Goal: Information Seeking & Learning: Learn about a topic

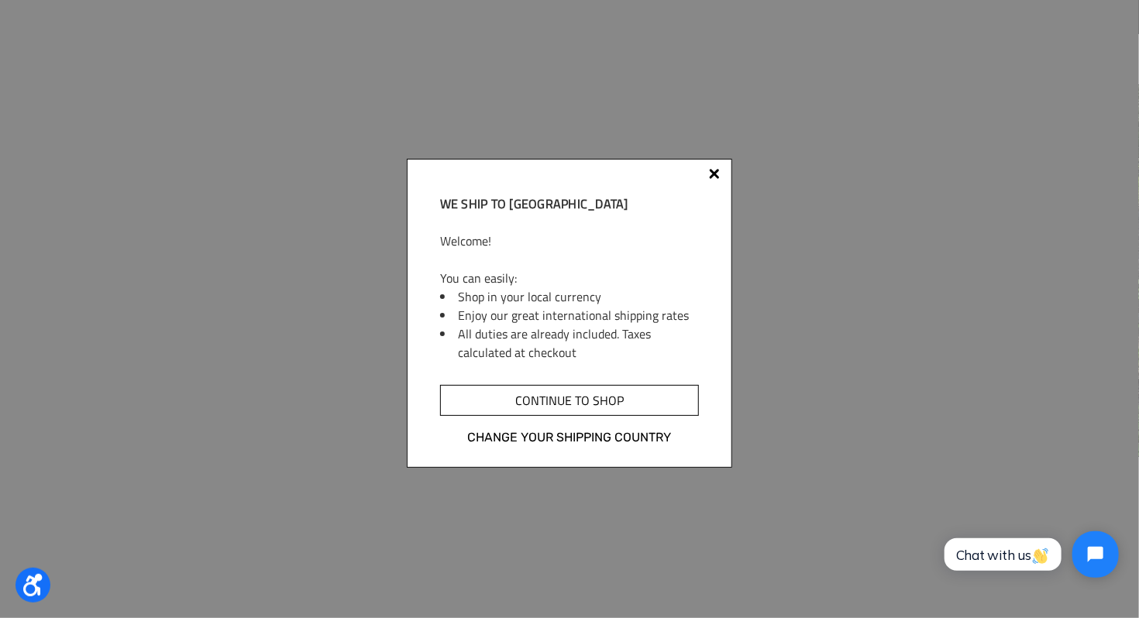
click at [589, 404] on input "Continue to shop" at bounding box center [569, 400] width 259 height 31
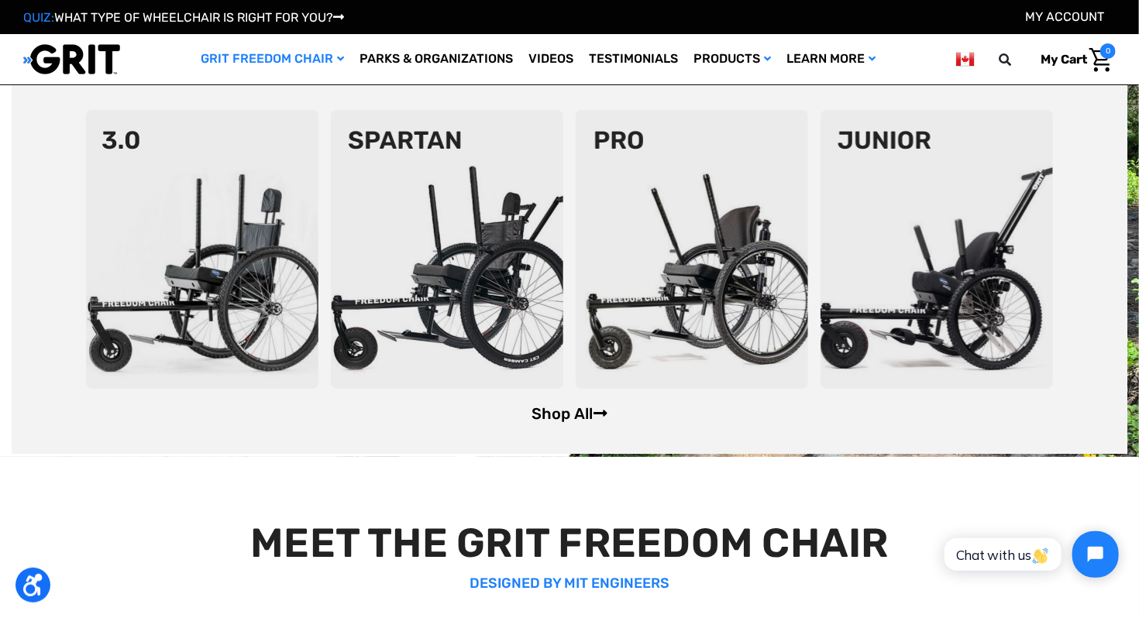
click at [601, 421] on link "Shop All" at bounding box center [569, 413] width 76 height 19
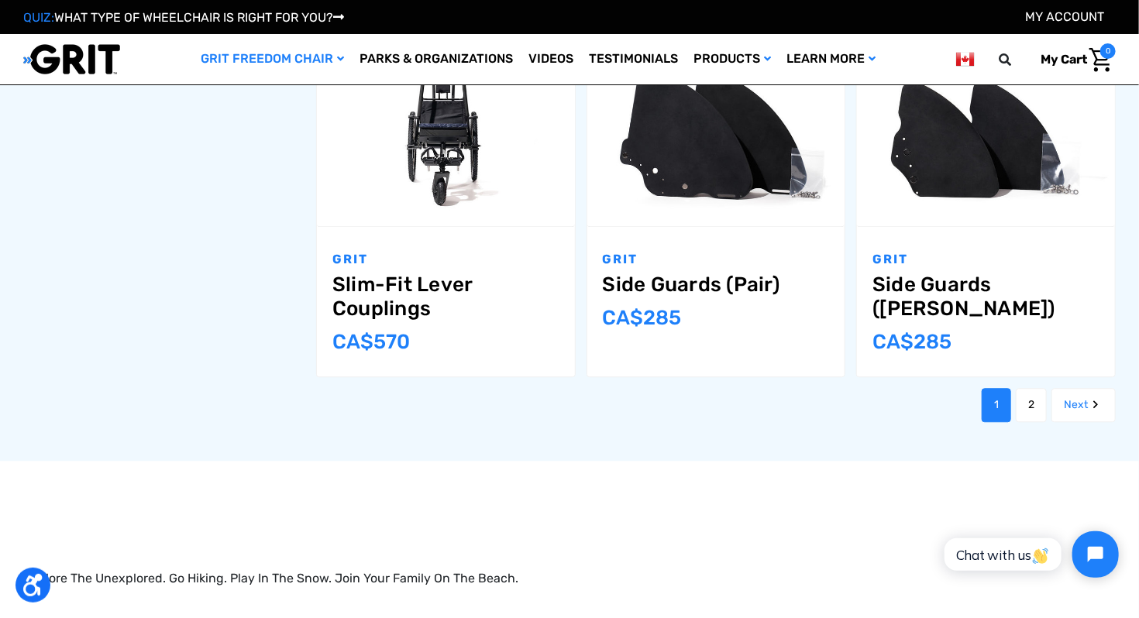
scroll to position [1782, 0]
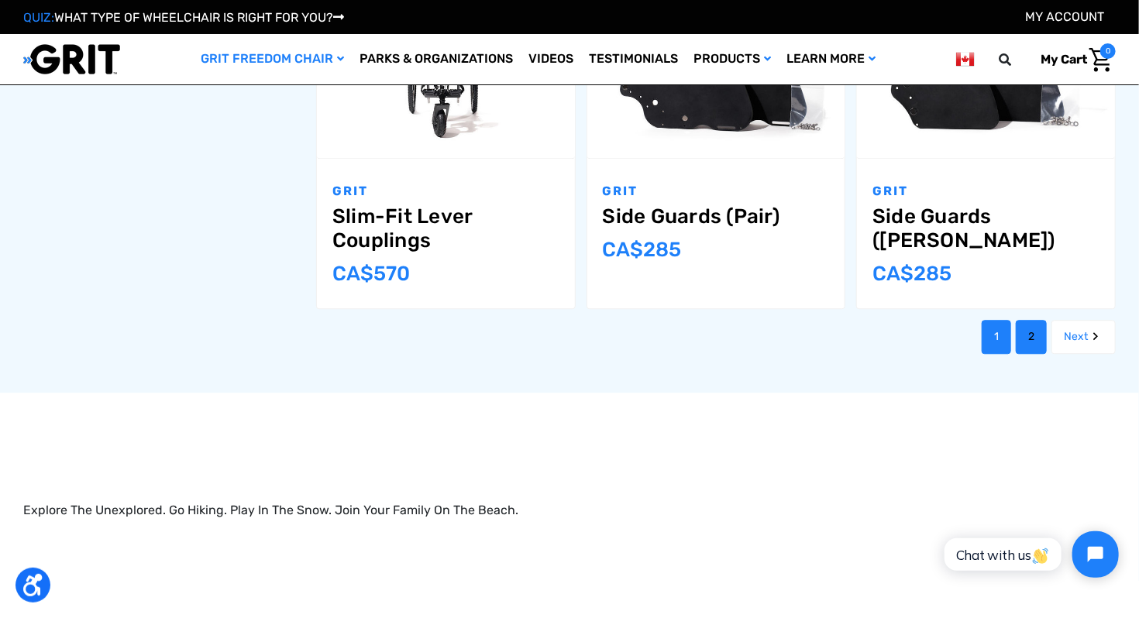
click at [1029, 320] on link "2" at bounding box center [1031, 337] width 31 height 34
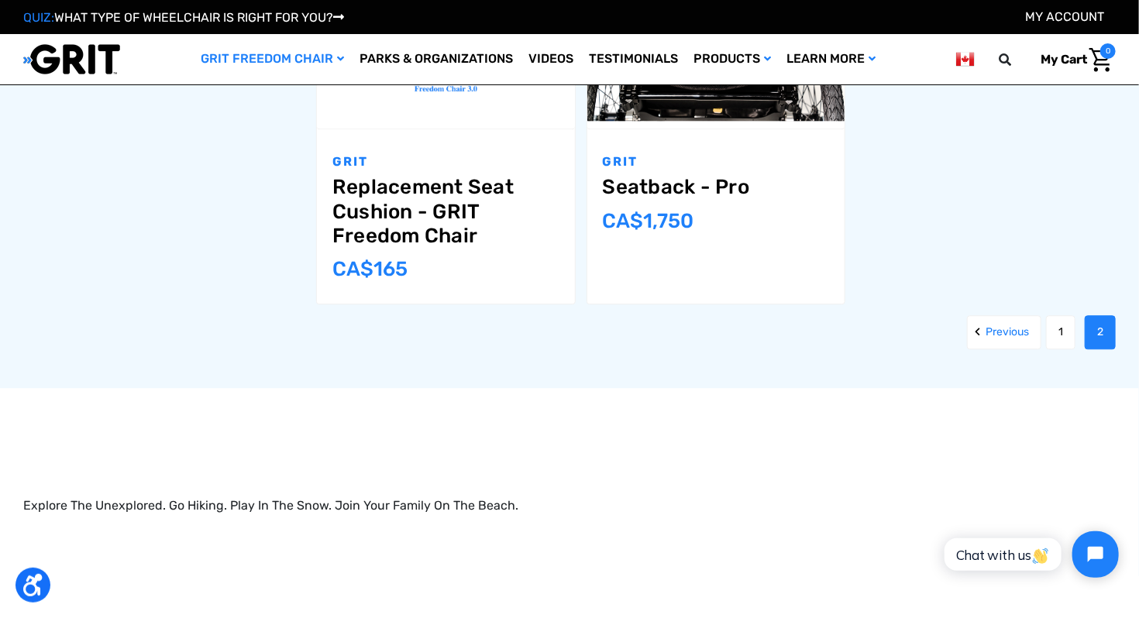
scroll to position [1859, 0]
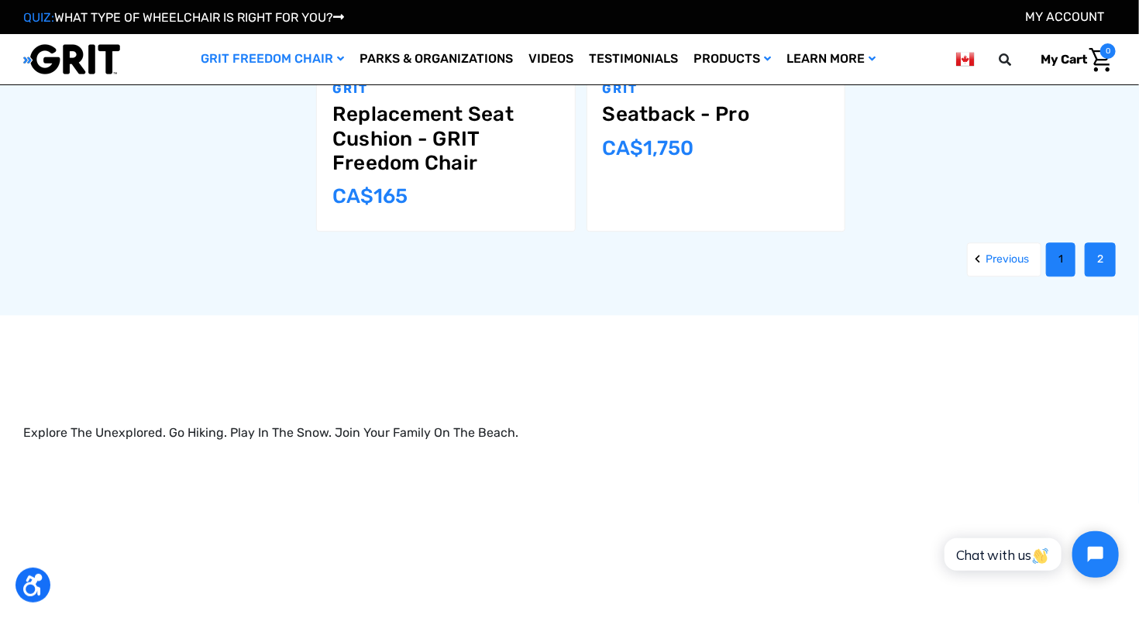
click at [1057, 242] on link "1" at bounding box center [1060, 259] width 29 height 34
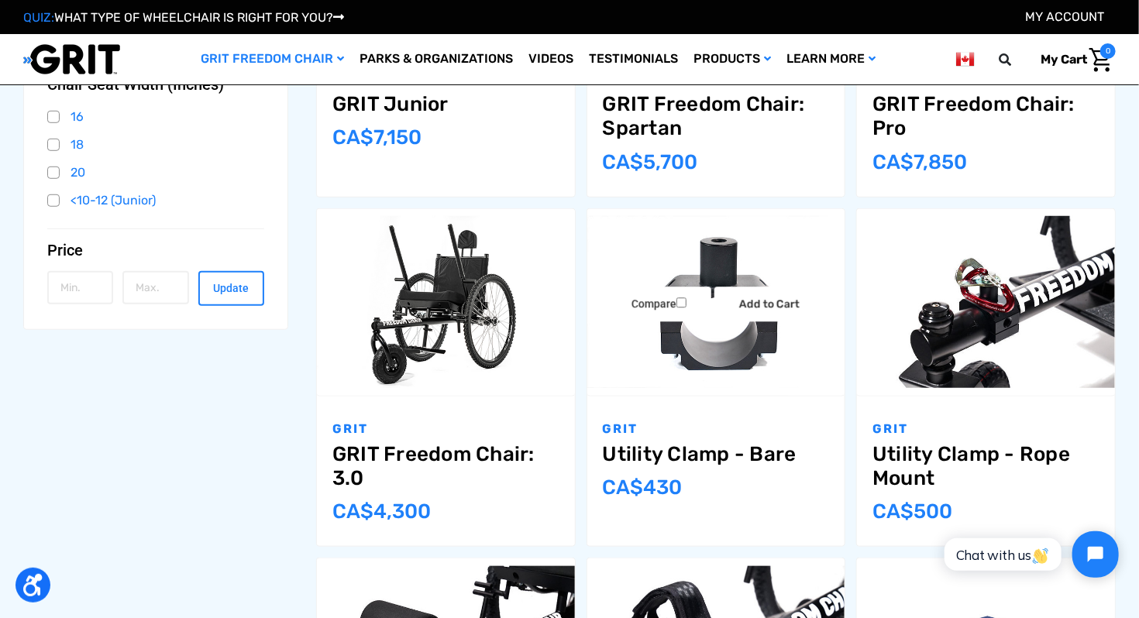
scroll to position [387, 0]
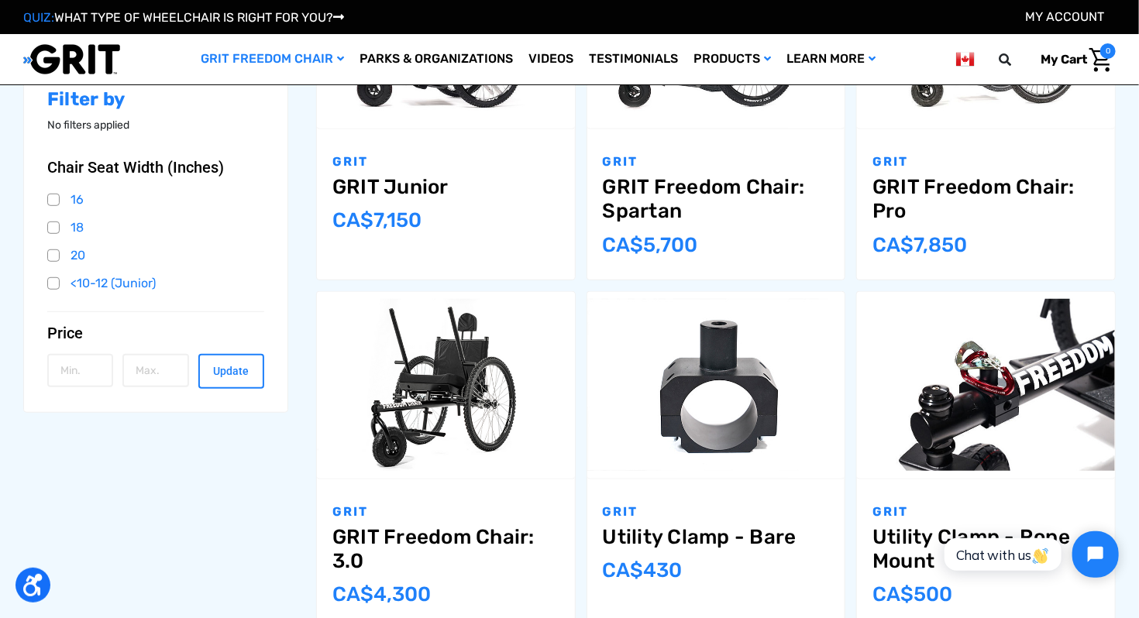
click at [927, 184] on link "GRIT Freedom Chair: Pro" at bounding box center [985, 199] width 227 height 48
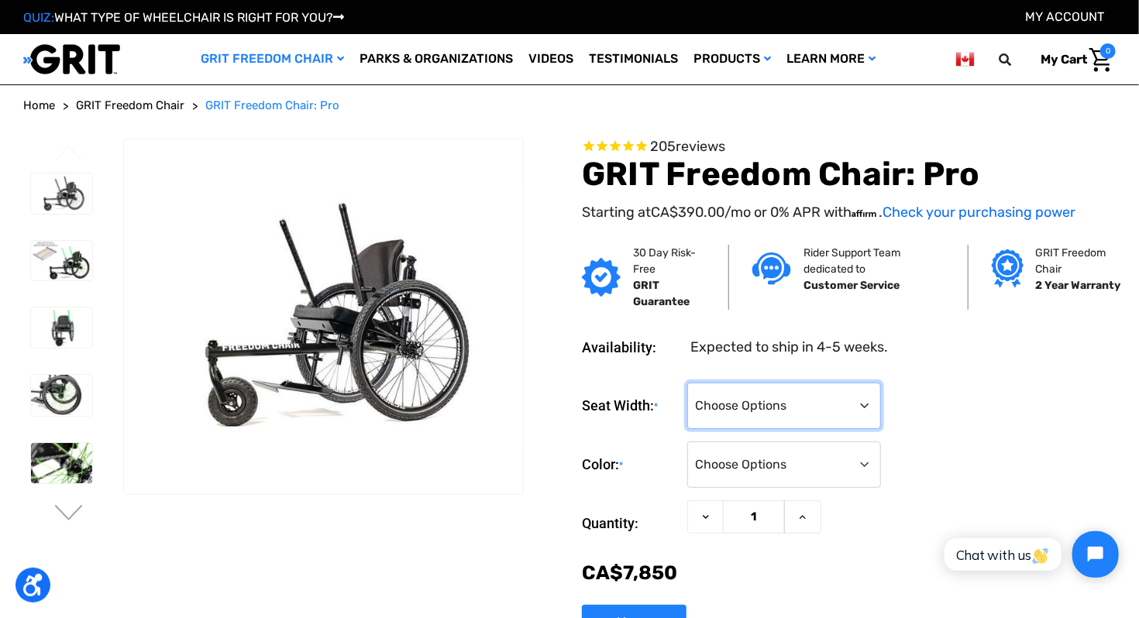
click at [767, 398] on select "Choose Options 16" 18" 20"" at bounding box center [784, 406] width 194 height 46
click at [999, 458] on div "Color: * Choose Options Black Blue Green Orange Pink Purple Red White Yellow" at bounding box center [849, 465] width 534 height 47
click at [73, 468] on img at bounding box center [61, 463] width 61 height 40
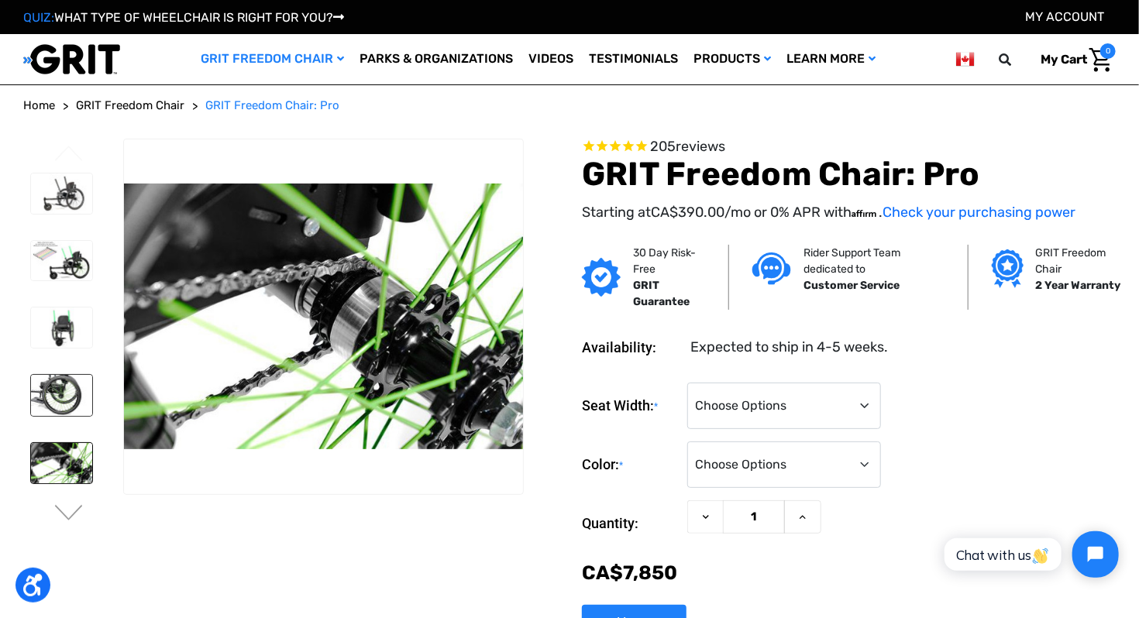
click at [64, 386] on img at bounding box center [61, 395] width 61 height 40
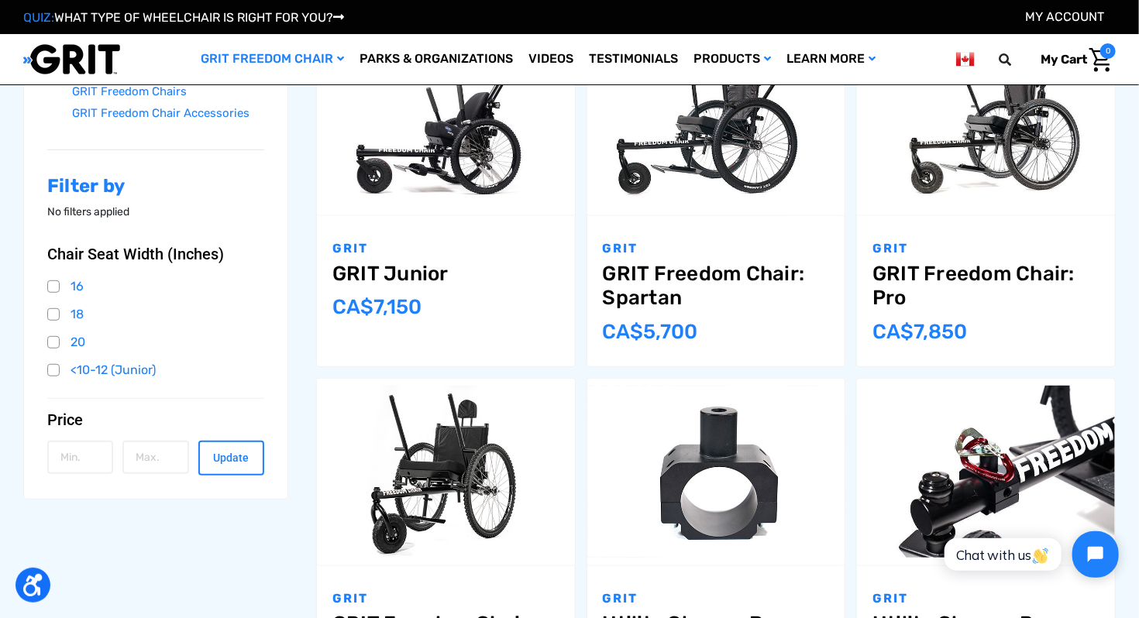
scroll to position [236, 0]
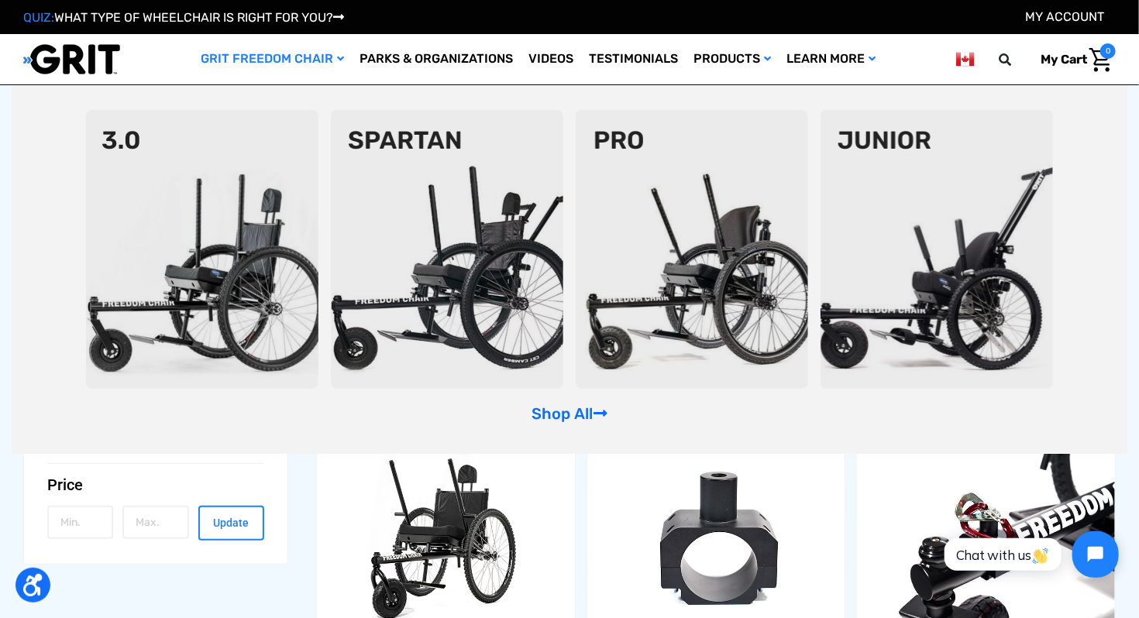
click at [286, 45] on link "GRIT Freedom Chair" at bounding box center [272, 59] width 159 height 50
click at [331, 63] on link "GRIT Freedom Chair" at bounding box center [272, 59] width 159 height 50
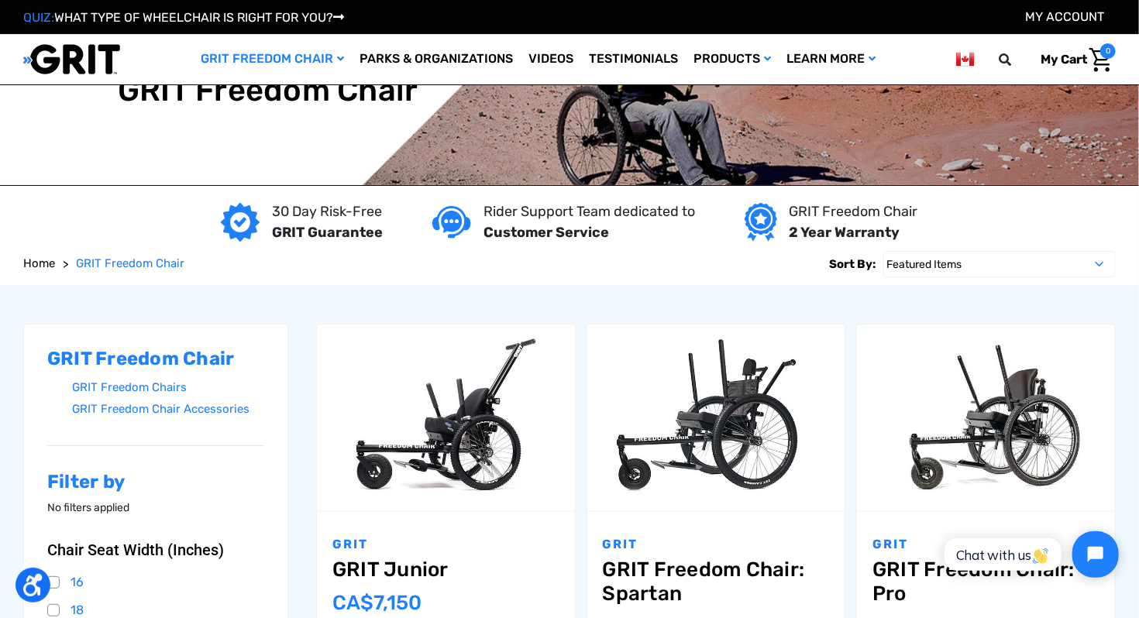
scroll to position [0, 0]
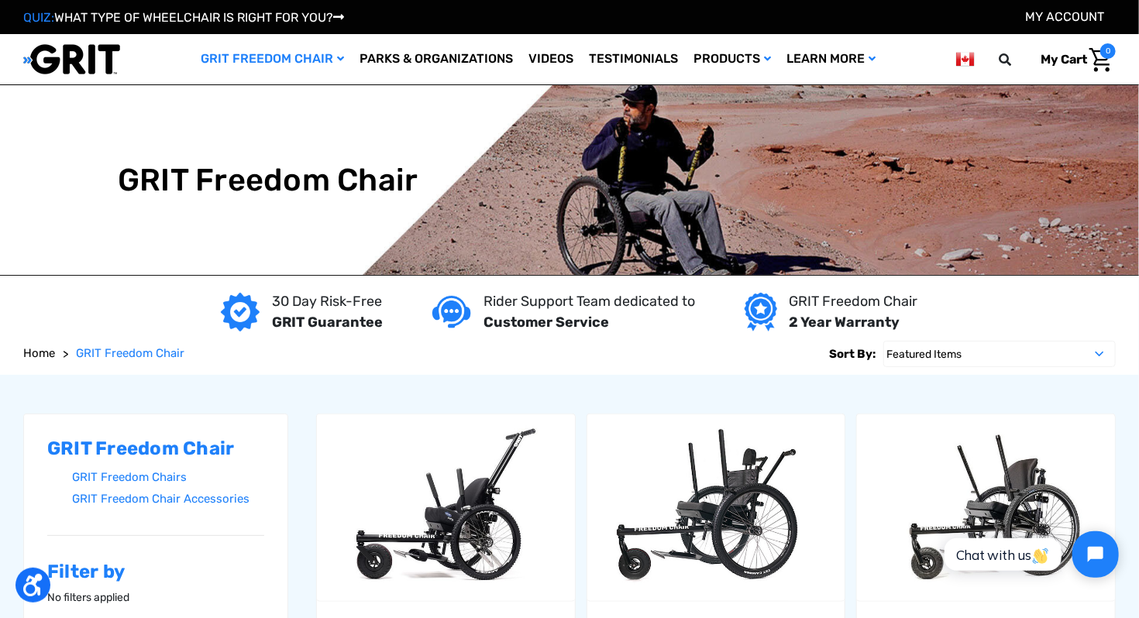
click at [95, 57] on img at bounding box center [71, 59] width 97 height 32
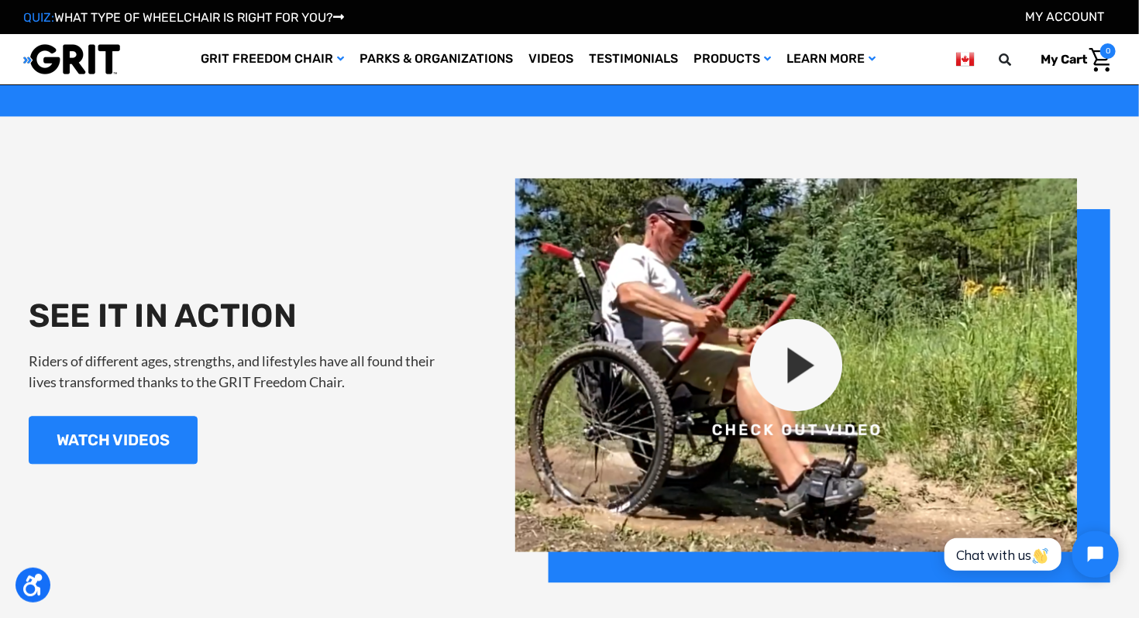
scroll to position [1627, 0]
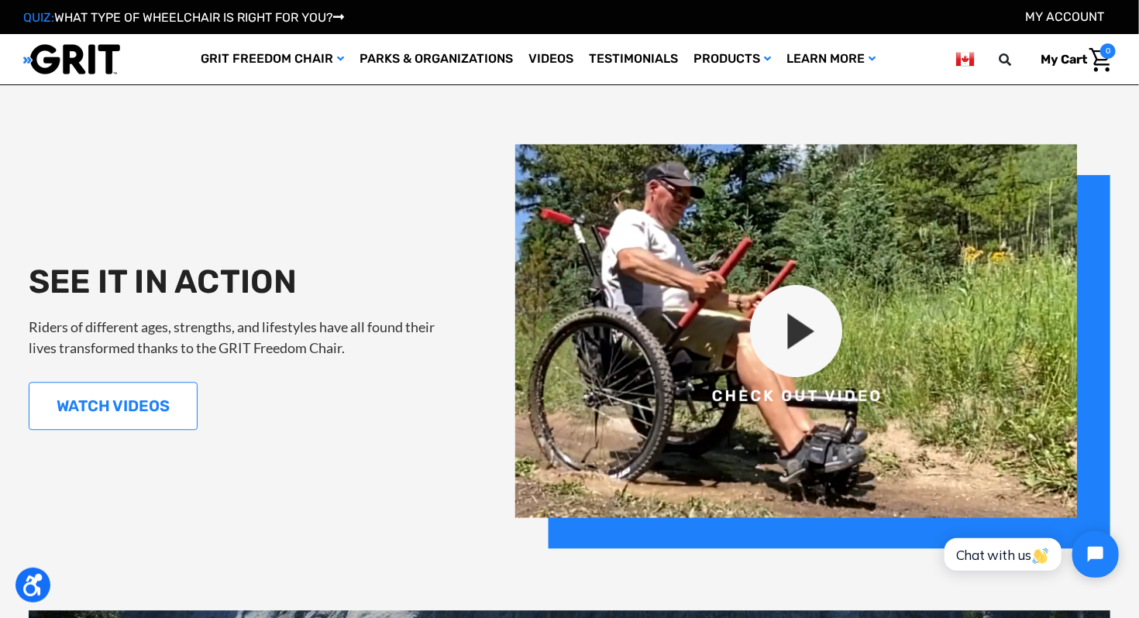
click at [150, 418] on link "WATCH VIDEOS" at bounding box center [113, 406] width 169 height 48
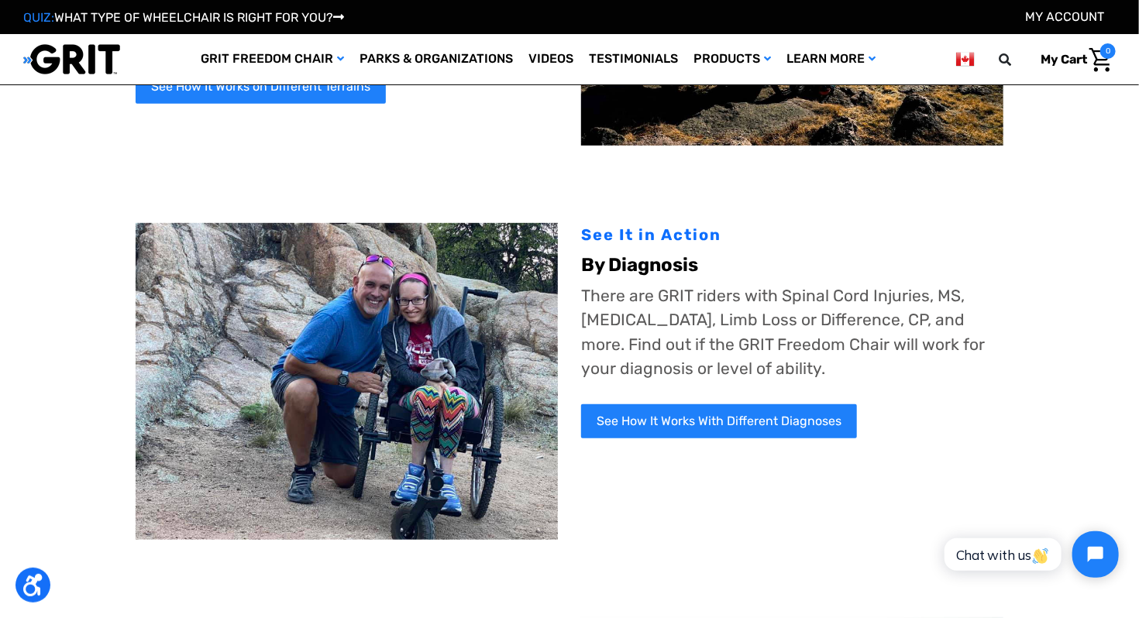
scroll to position [310, 0]
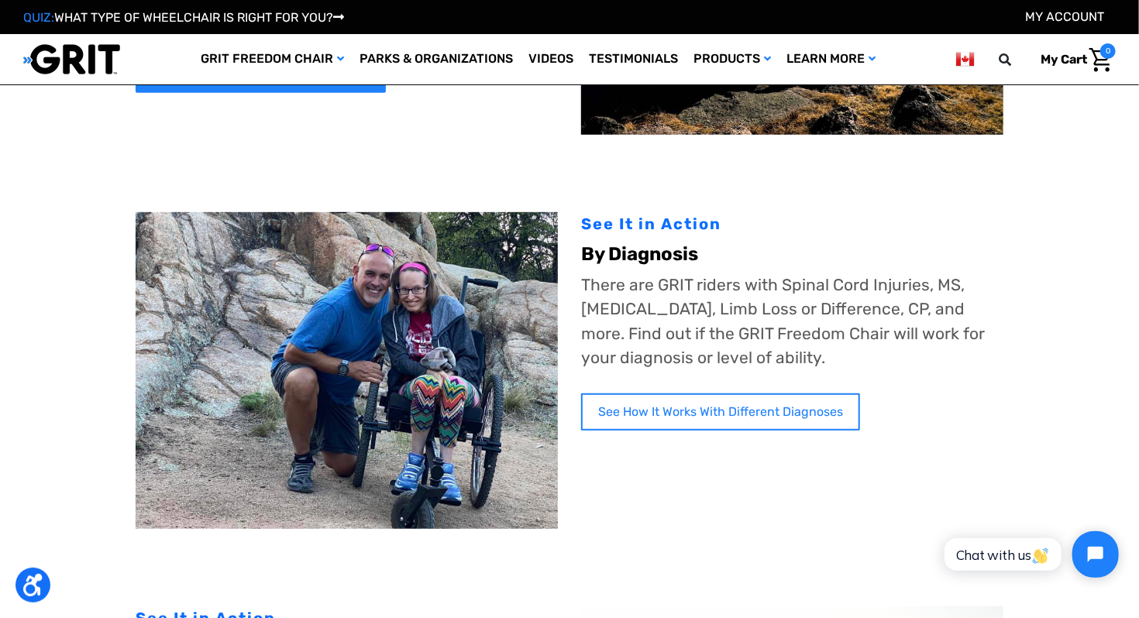
click at [635, 421] on link "See How It Works With Different Diagnoses" at bounding box center [720, 412] width 279 height 37
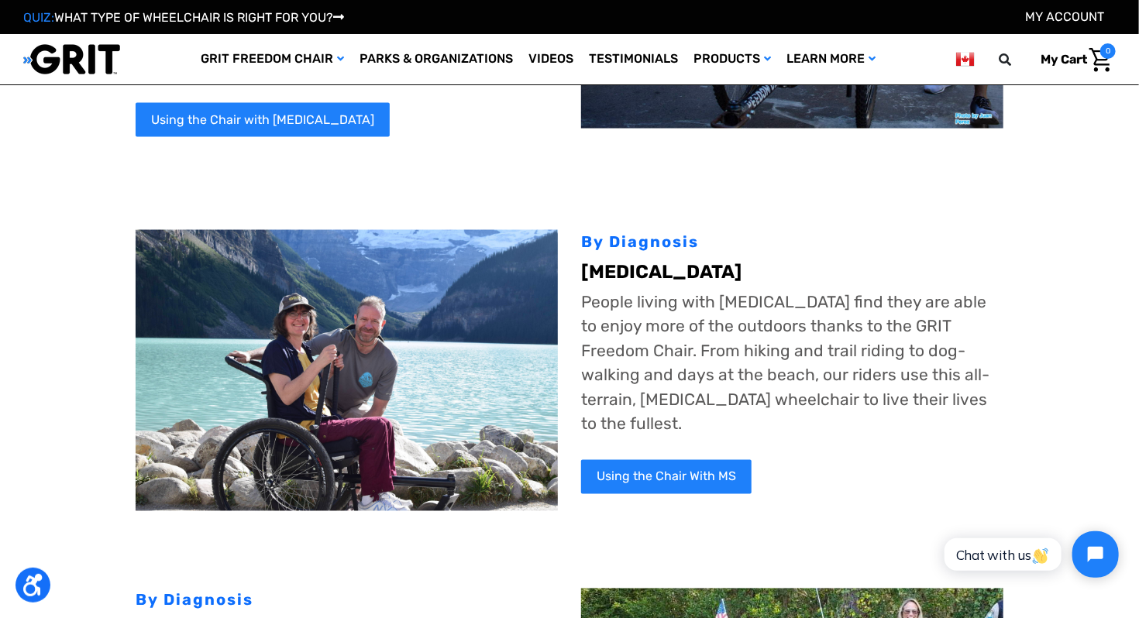
scroll to position [1162, 0]
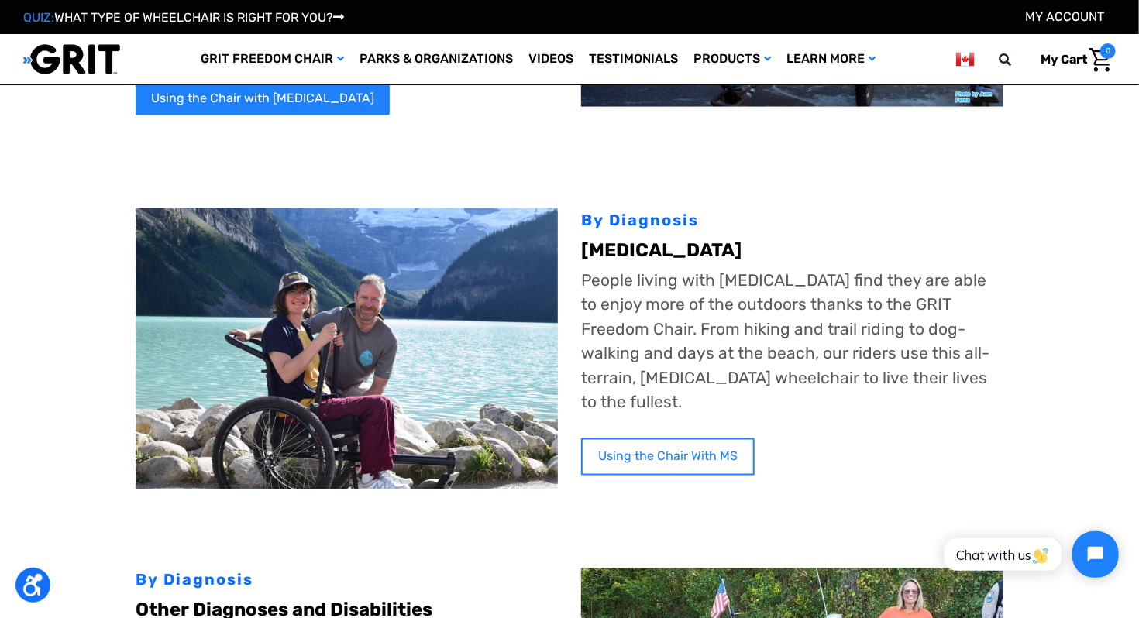
click at [611, 460] on link "Using the Chair With MS" at bounding box center [668, 456] width 174 height 37
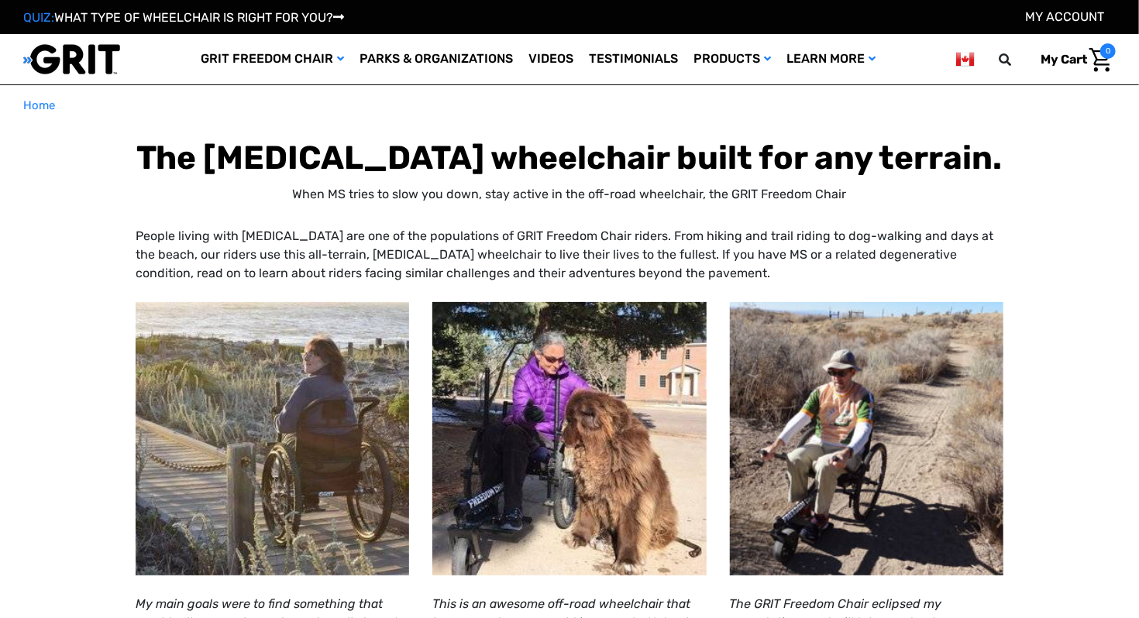
select select "CA"
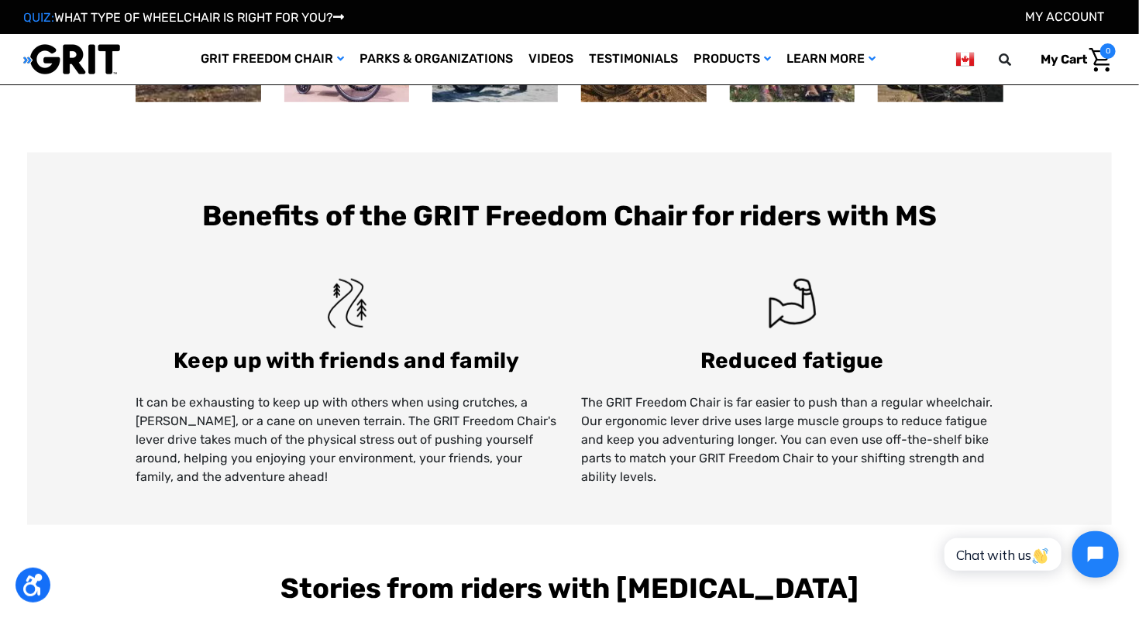
scroll to position [697, 0]
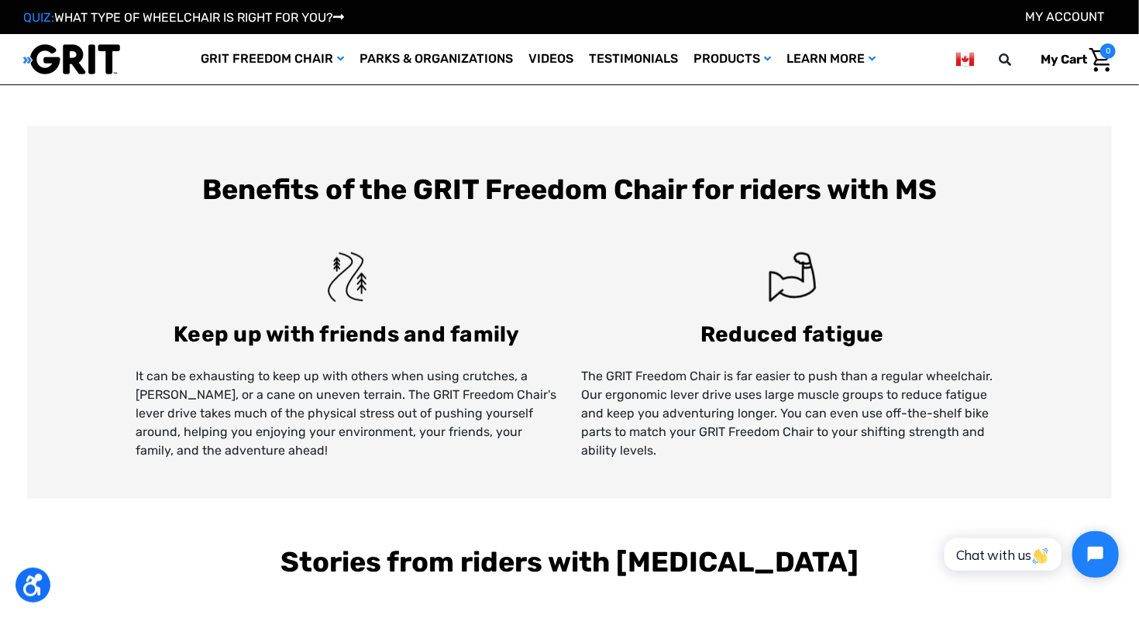
click at [506, 450] on p "It can be exhausting to keep up with others when using crutches, a walker, or a…" at bounding box center [347, 413] width 422 height 93
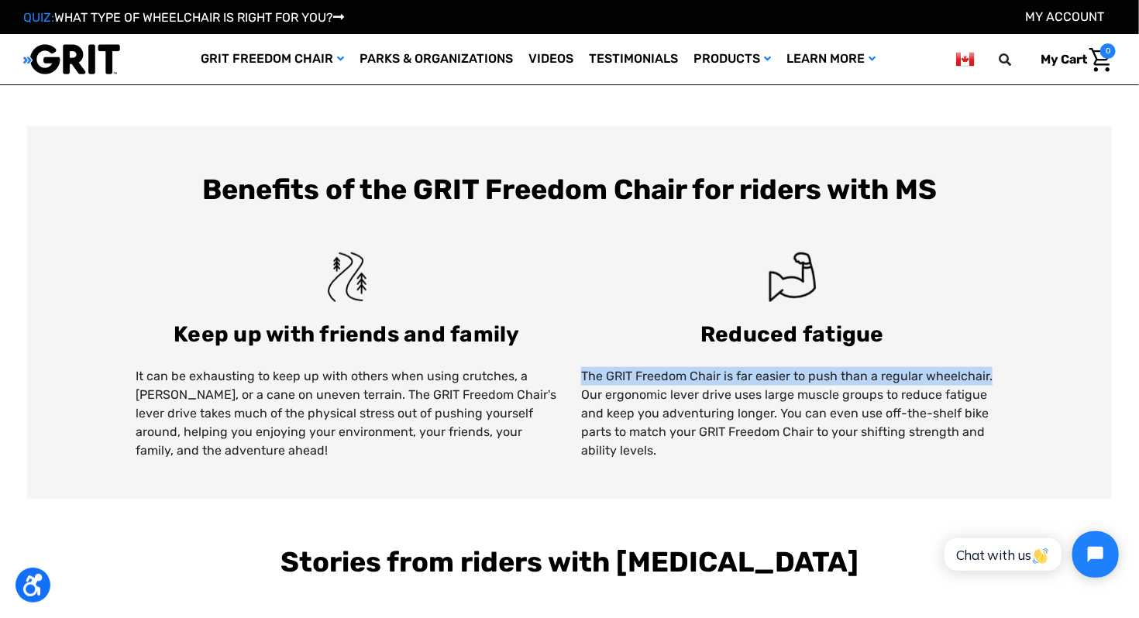
drag, startPoint x: 987, startPoint y: 412, endPoint x: 576, endPoint y: 416, distance: 411.4
click at [576, 416] on div "Keep up with friends and family It can be exhausting to keep up with others whe…" at bounding box center [570, 346] width 868 height 227
copy p "The GRIT Freedom Chair is far easier to push than a regular wheelchair."
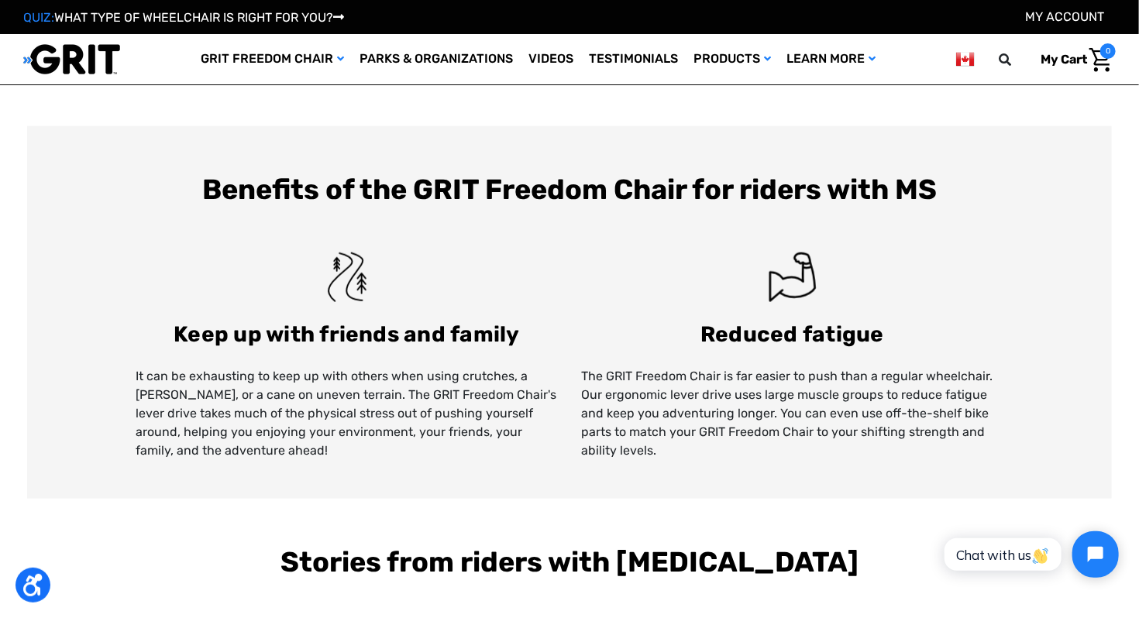
click at [744, 460] on p "The GRIT Freedom Chair is far easier to push than a regular wheelchair. Our erg…" at bounding box center [792, 413] width 422 height 93
click at [412, 460] on p "It can be exhausting to keep up with others when using crutches, a walker, or a…" at bounding box center [347, 413] width 422 height 93
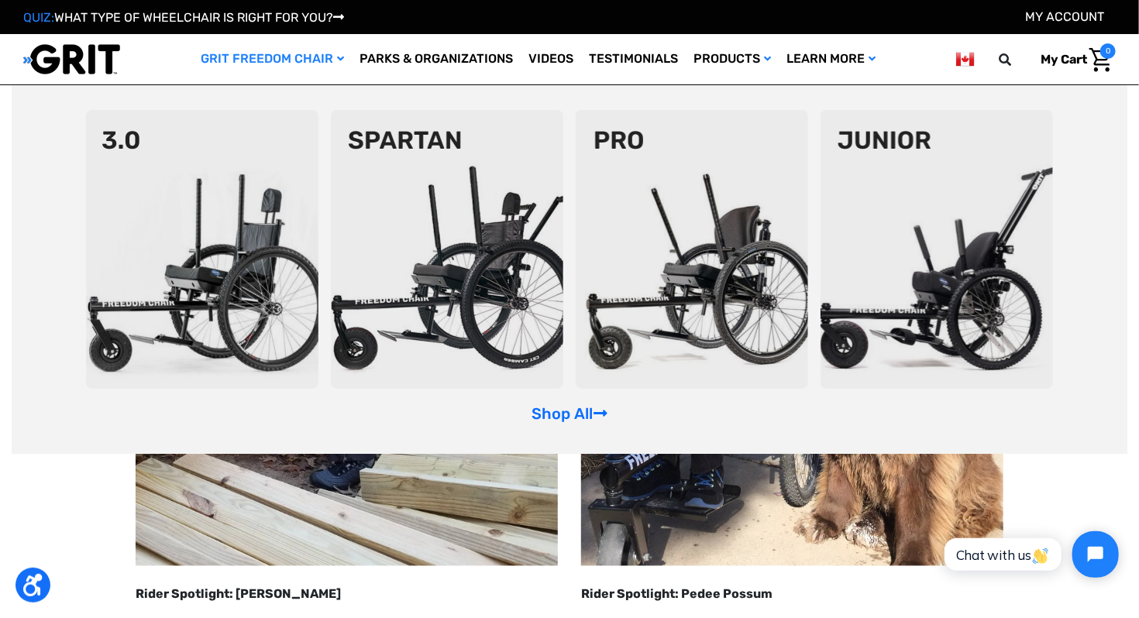
scroll to position [1162, 0]
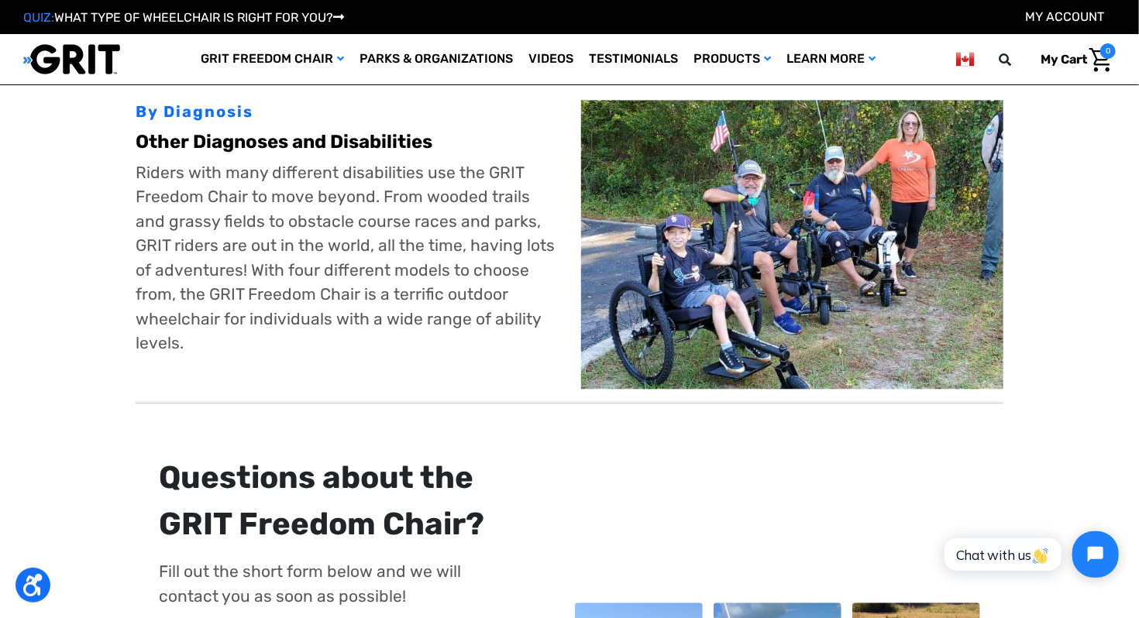
scroll to position [1549, 0]
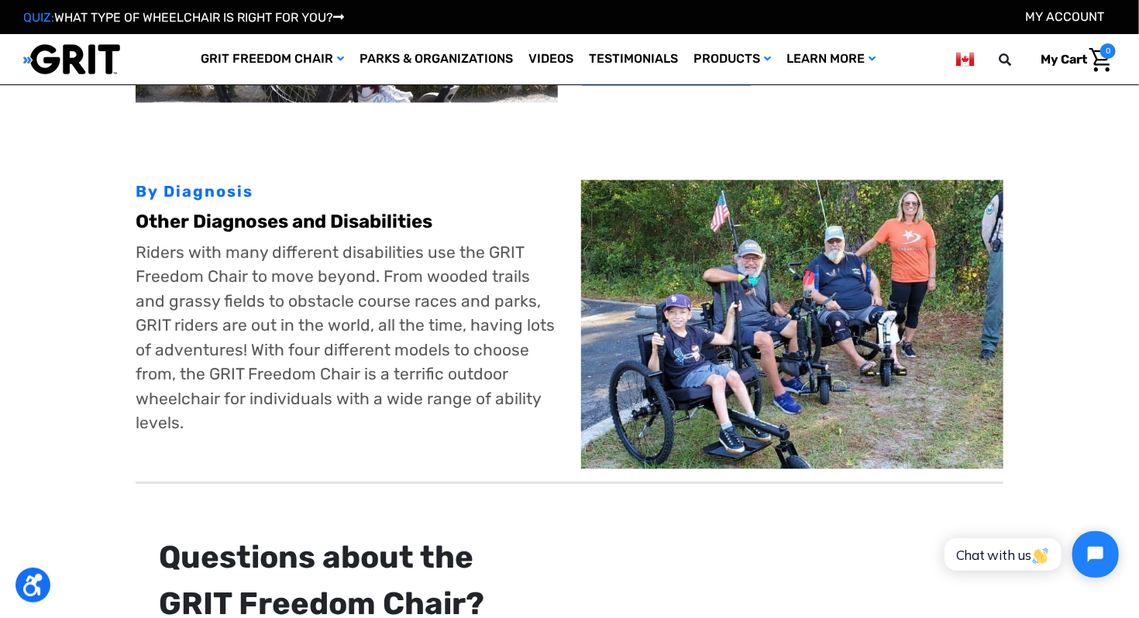
click at [297, 224] on b "Other Diagnoses and Disabilities" at bounding box center [284, 222] width 297 height 22
click at [223, 190] on div "By Diagnosis" at bounding box center [347, 191] width 422 height 23
click at [259, 253] on p "Riders with many different disabilities use the GRIT Freedom Chair to move beyo…" at bounding box center [347, 337] width 422 height 195
click at [837, 280] on img at bounding box center [792, 324] width 422 height 289
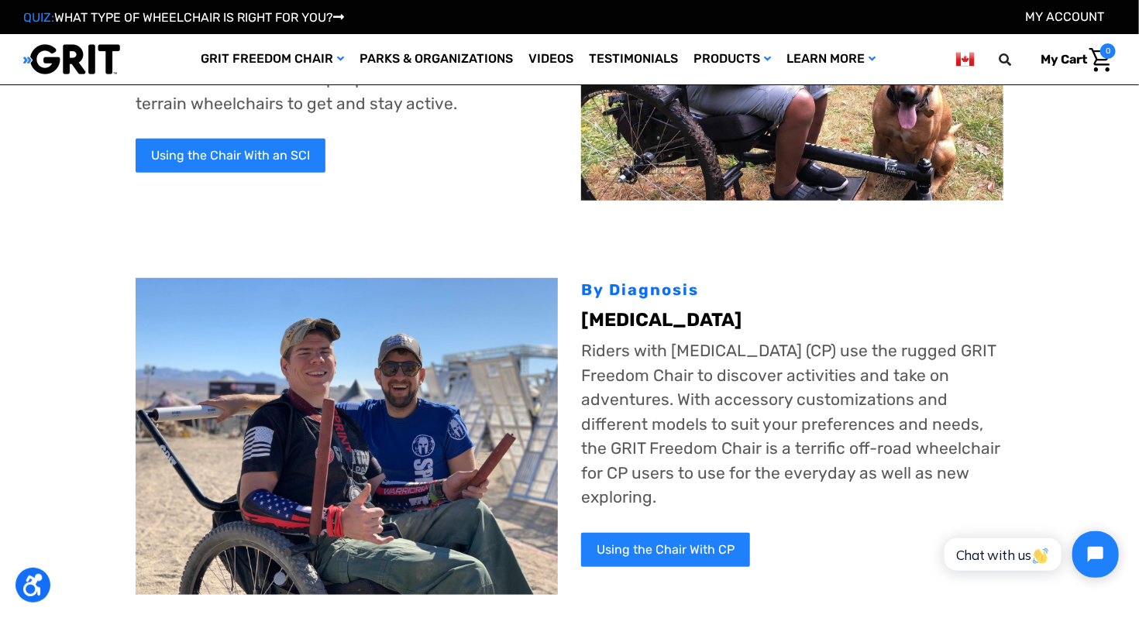
scroll to position [387, 0]
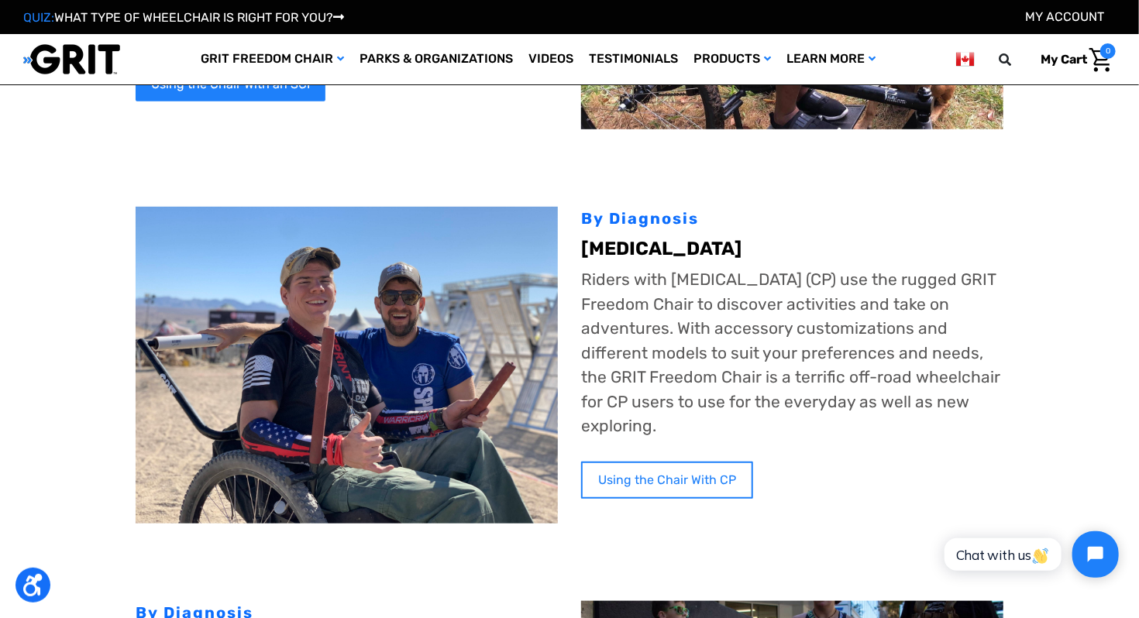
click at [641, 478] on link "Using the Chair With CP" at bounding box center [667, 480] width 172 height 37
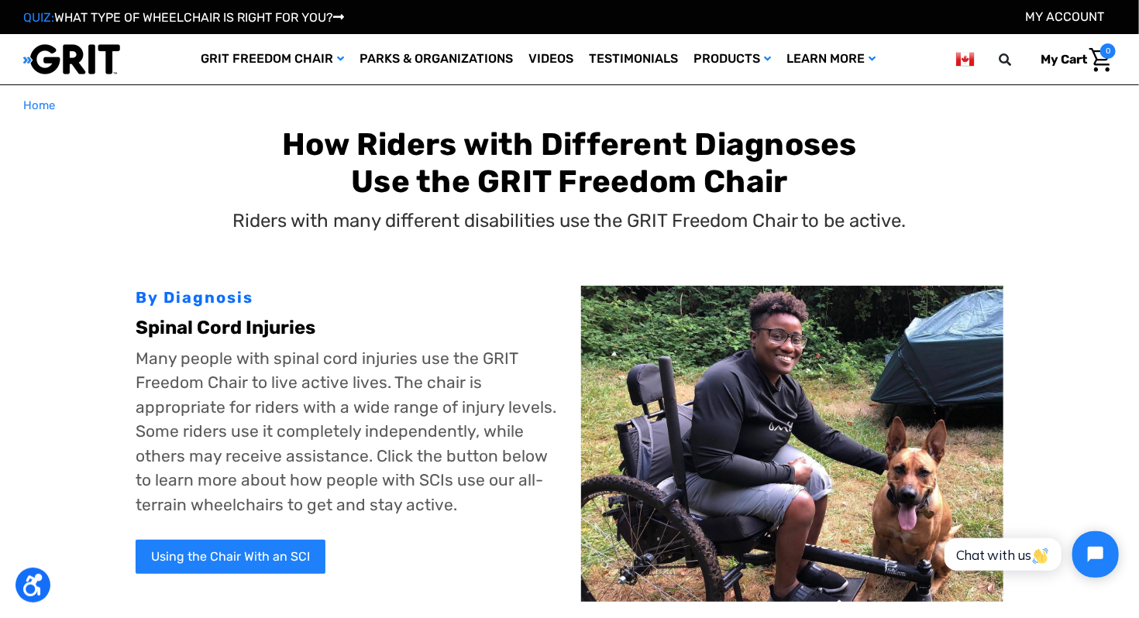
click at [60, 56] on img at bounding box center [71, 59] width 97 height 32
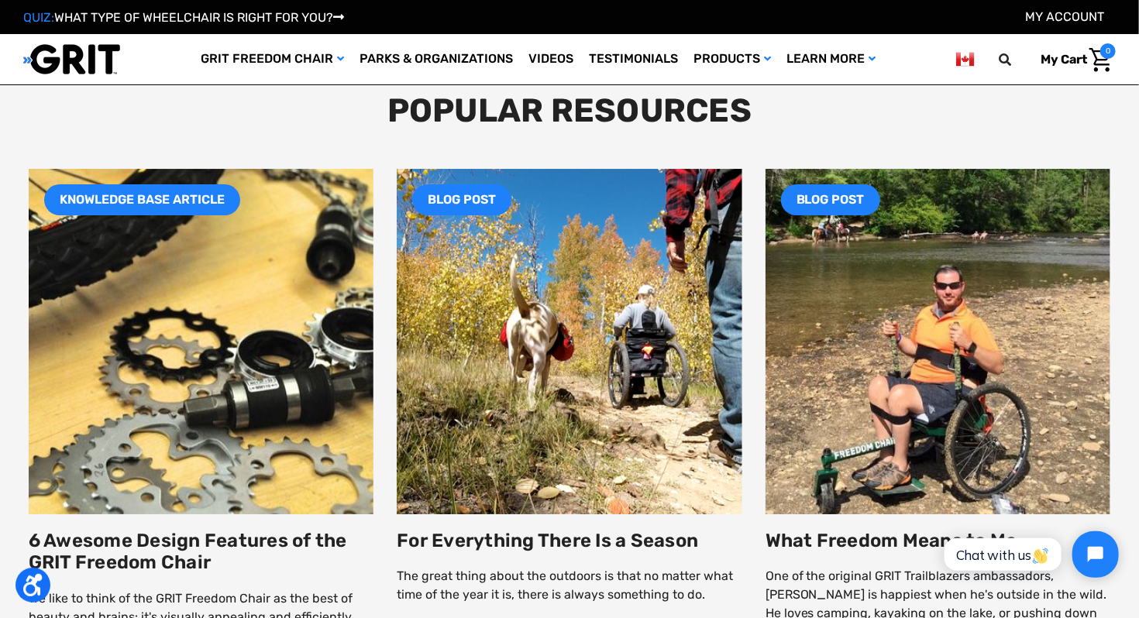
scroll to position [2557, 0]
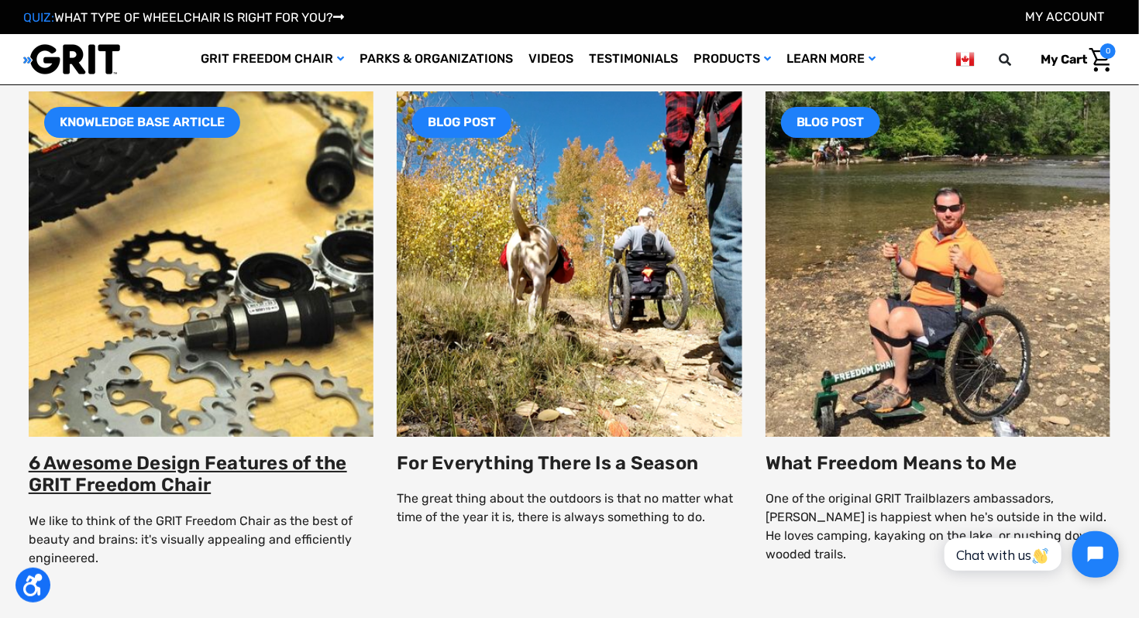
click at [194, 472] on link "6 Awesome Design Features of the GRIT Freedom Chair" at bounding box center [188, 474] width 318 height 44
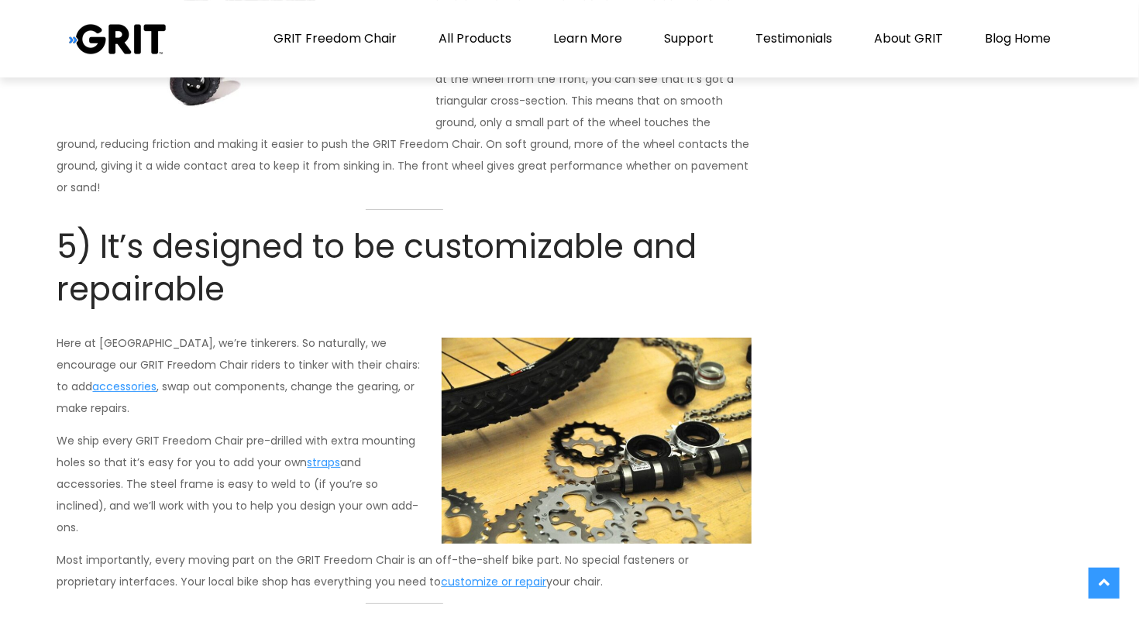
scroll to position [2712, 0]
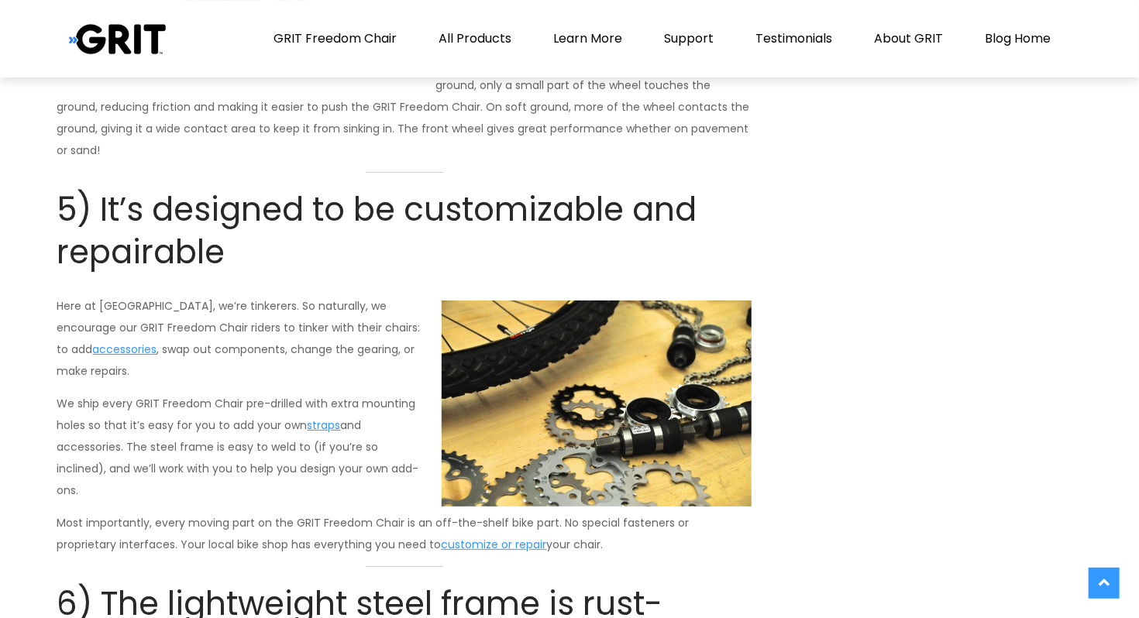
drag, startPoint x: 545, startPoint y: 521, endPoint x: 153, endPoint y: 478, distance: 394.4
click at [153, 512] on p "Most importantly, every moving part on the GRIT Freedom Chair is an off-the-she…" at bounding box center [404, 533] width 694 height 43
copy p "every moving part on the GRIT Freedom Chair is an off-the-shelf bike part. No s…"
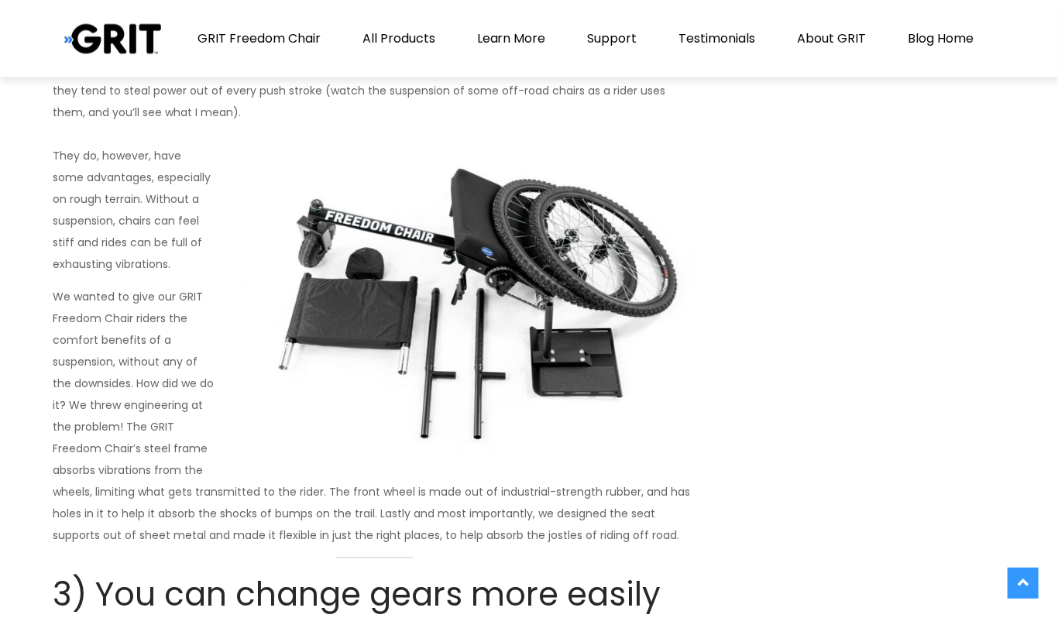
scroll to position [1103, 0]
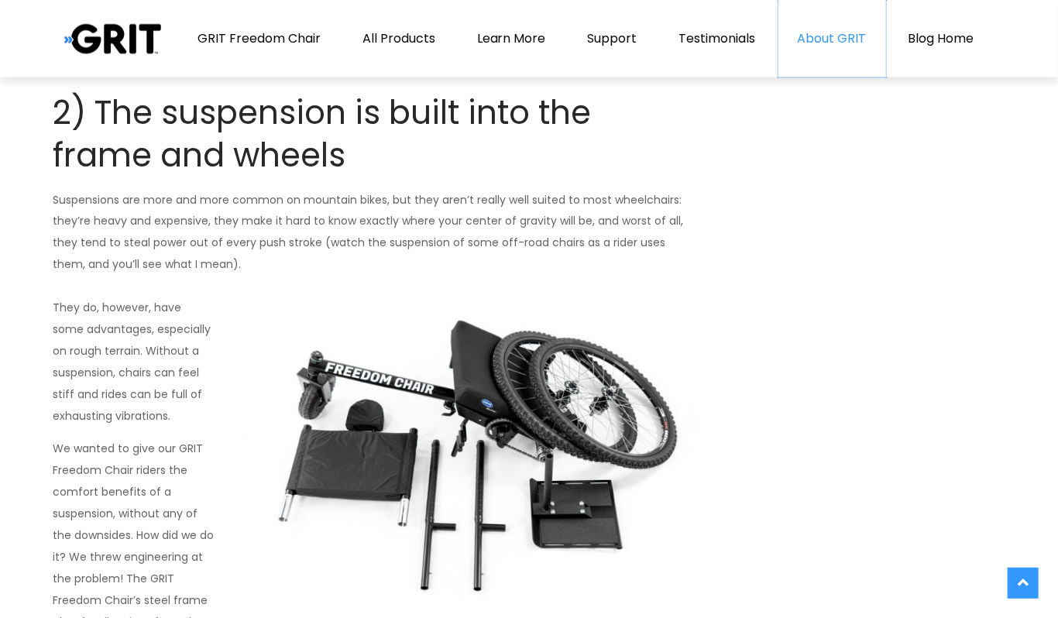
click at [839, 43] on link "About GRIT" at bounding box center [833, 38] width 108 height 77
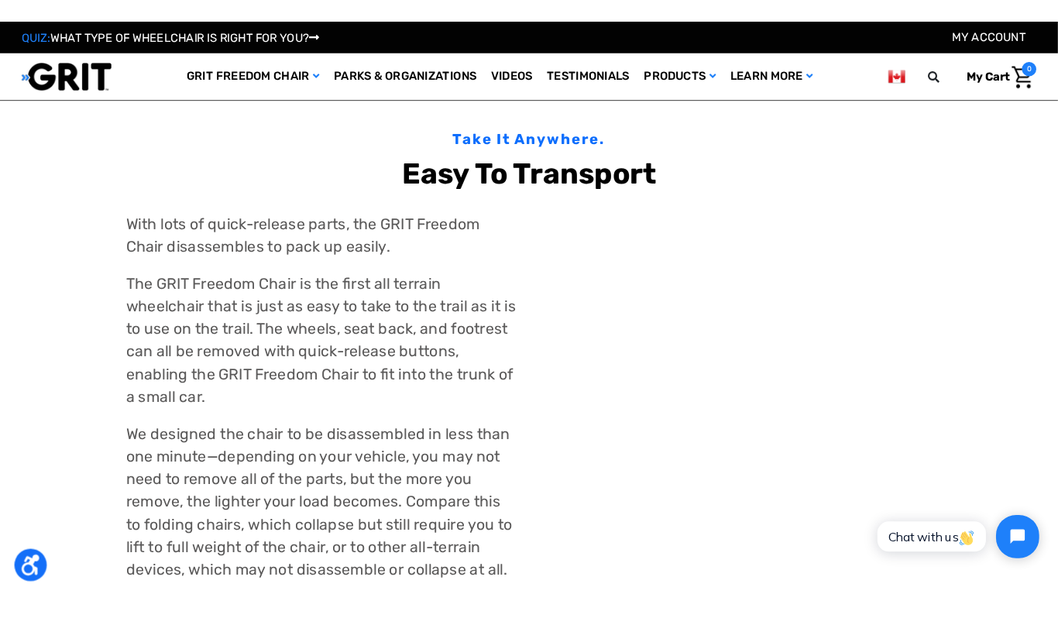
scroll to position [1549, 0]
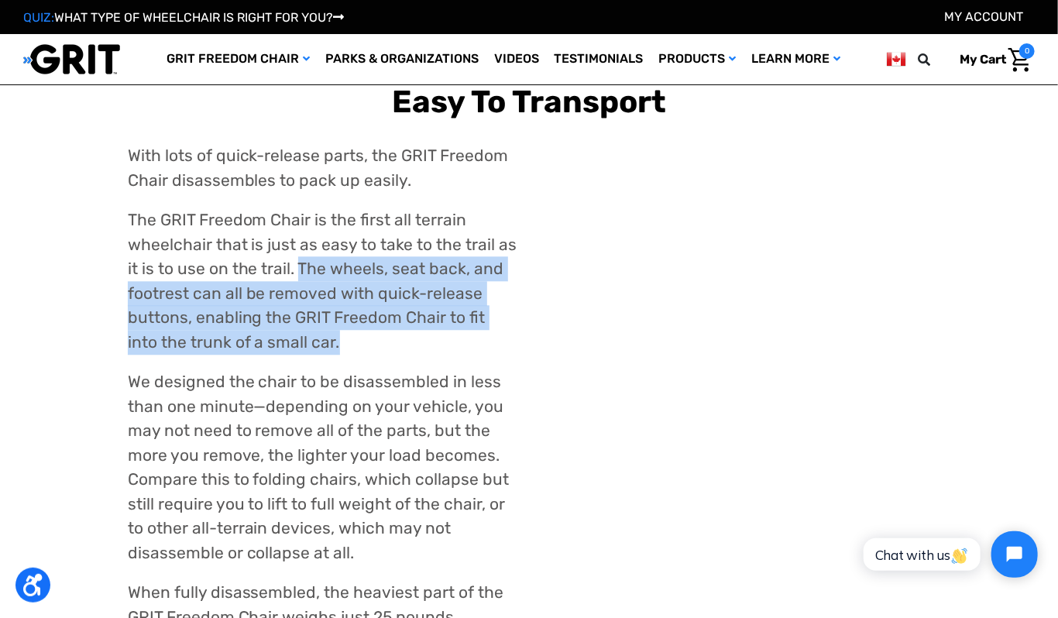
drag, startPoint x: 296, startPoint y: 267, endPoint x: 319, endPoint y: 339, distance: 75.0
click at [319, 339] on p "The GRIT Freedom Chair is the first all terrain wheelchair that is just as easy…" at bounding box center [323, 281] width 390 height 146
copy p "The wheels, seat back, and footrest can all be removed with quick-release butto…"
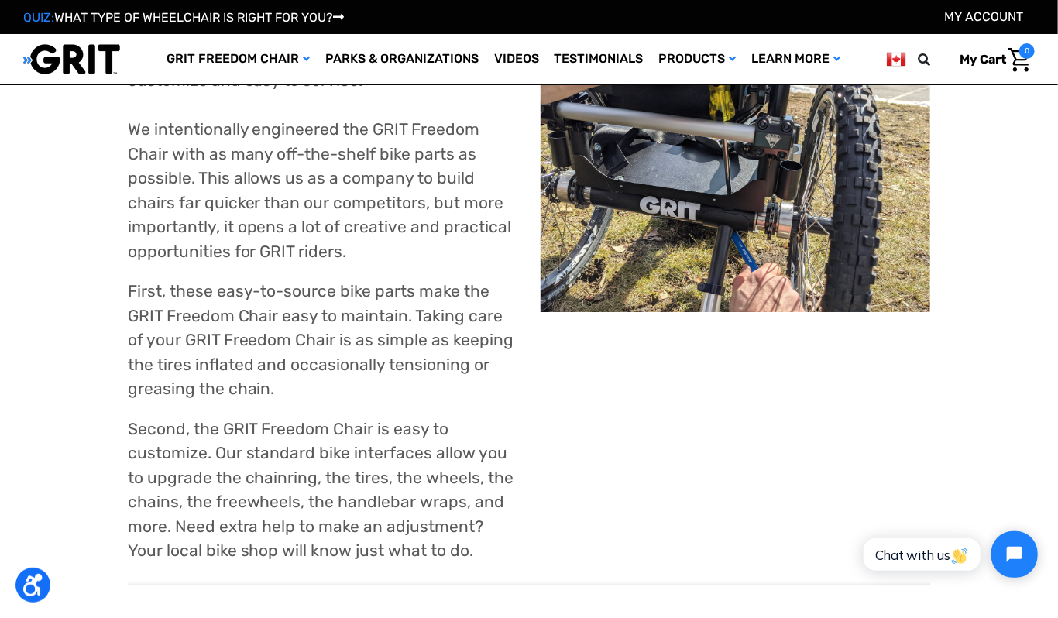
scroll to position [2402, 0]
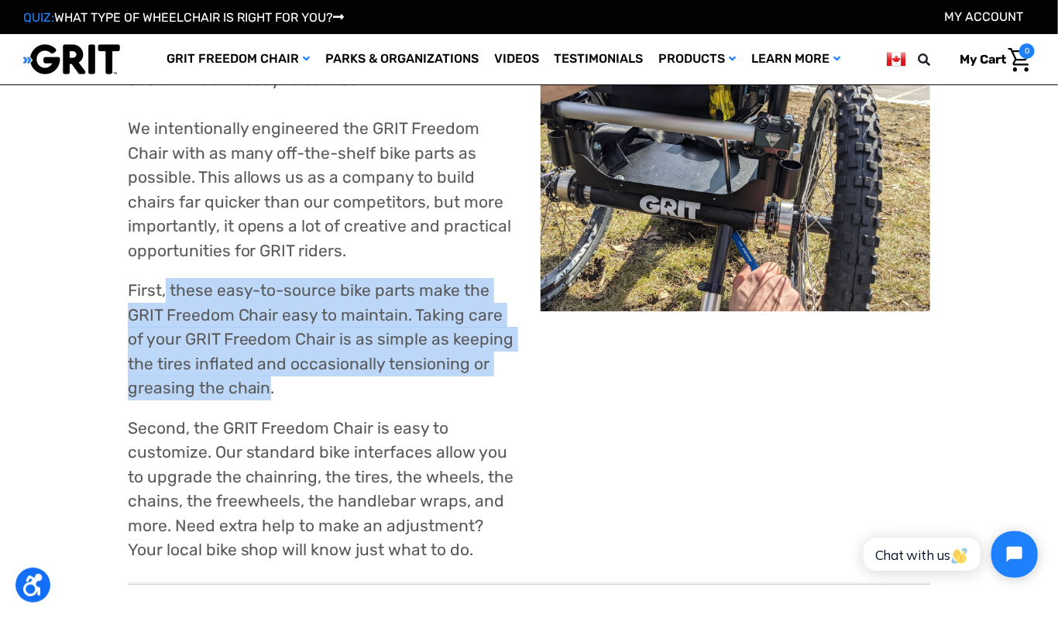
drag, startPoint x: 268, startPoint y: 389, endPoint x: 167, endPoint y: 295, distance: 138.2
click at [167, 295] on p "First, these easy-to-source bike parts make the GRIT Freedom Chair easy to main…" at bounding box center [323, 339] width 390 height 122
copy p "these easy-to-source bike parts make the GRIT Freedom Chair easy to maintain. T…"
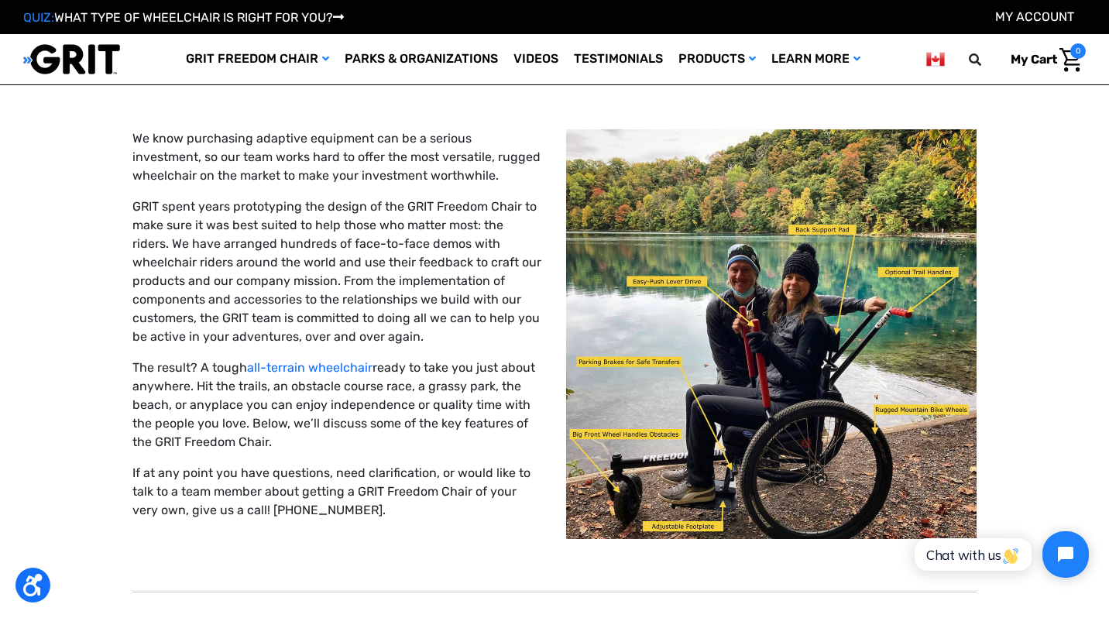
scroll to position [0, 0]
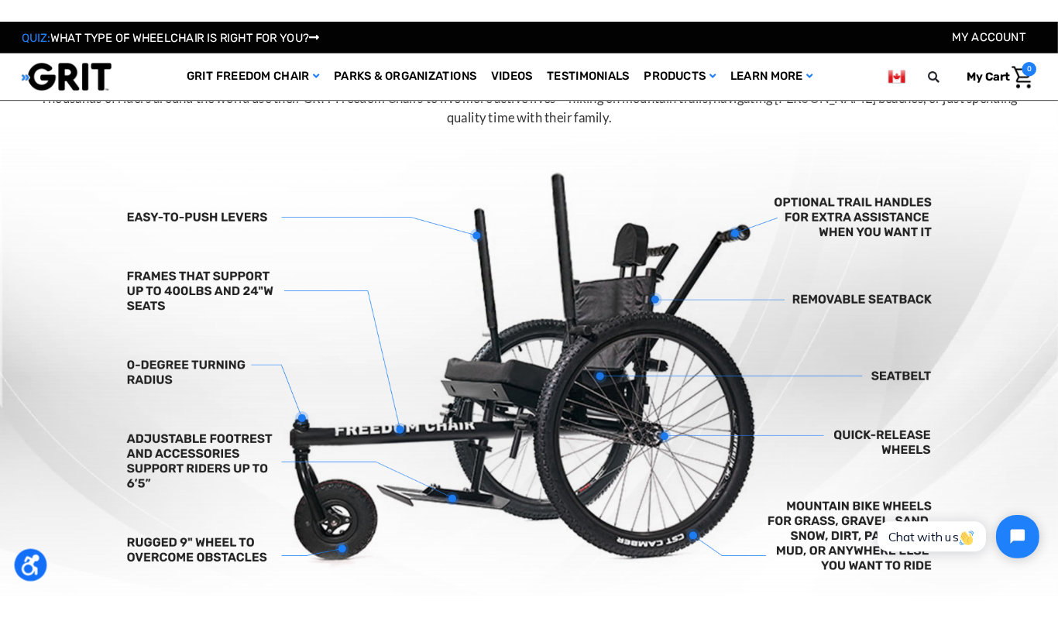
scroll to position [415, 0]
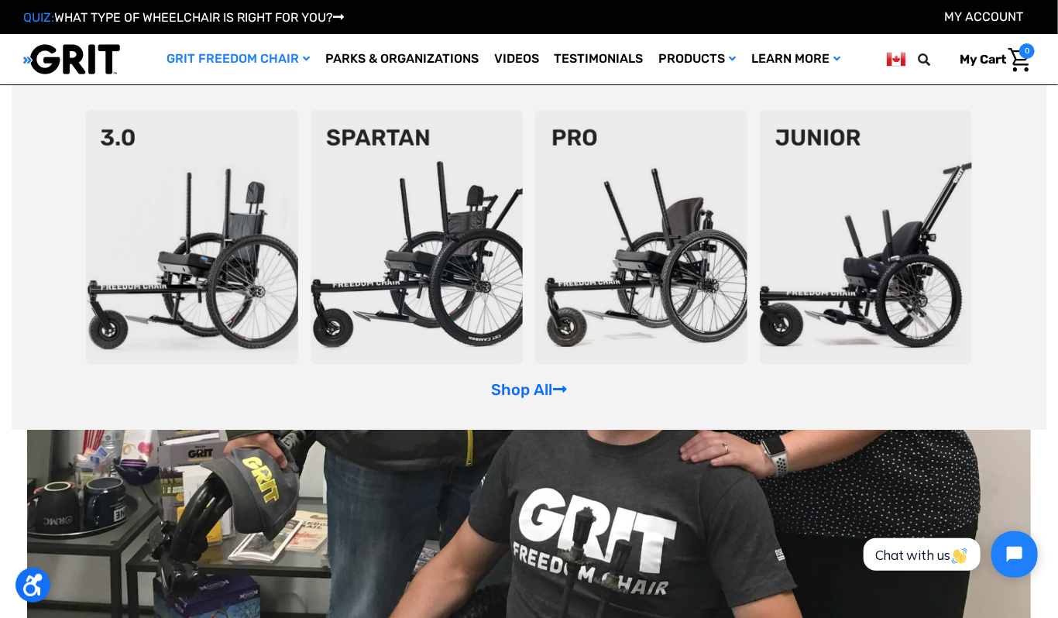
scroll to position [852, 0]
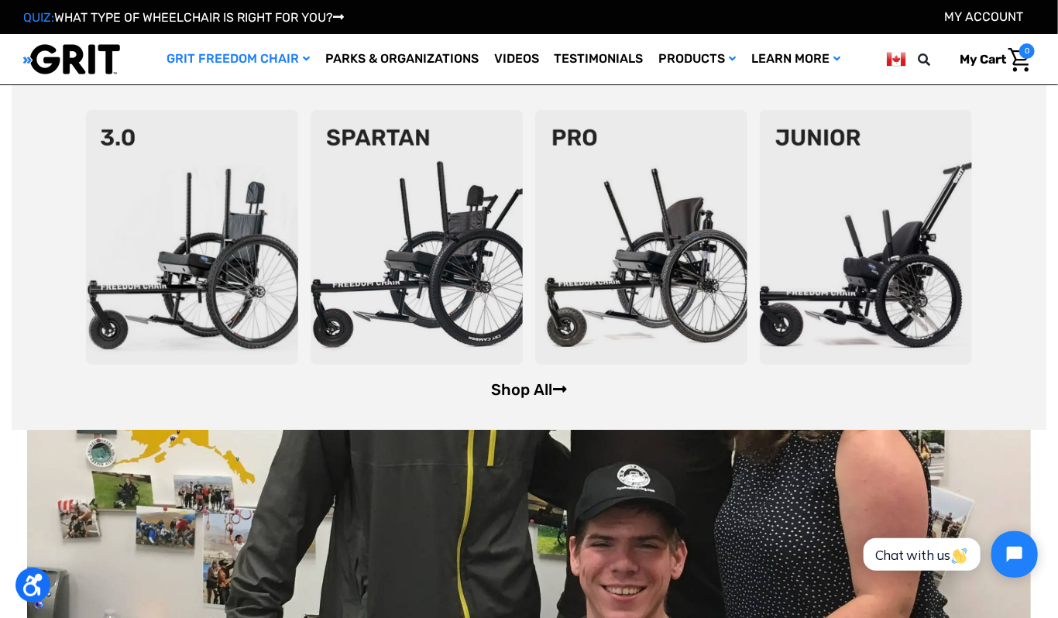
click at [556, 385] on icon at bounding box center [560, 389] width 14 height 15
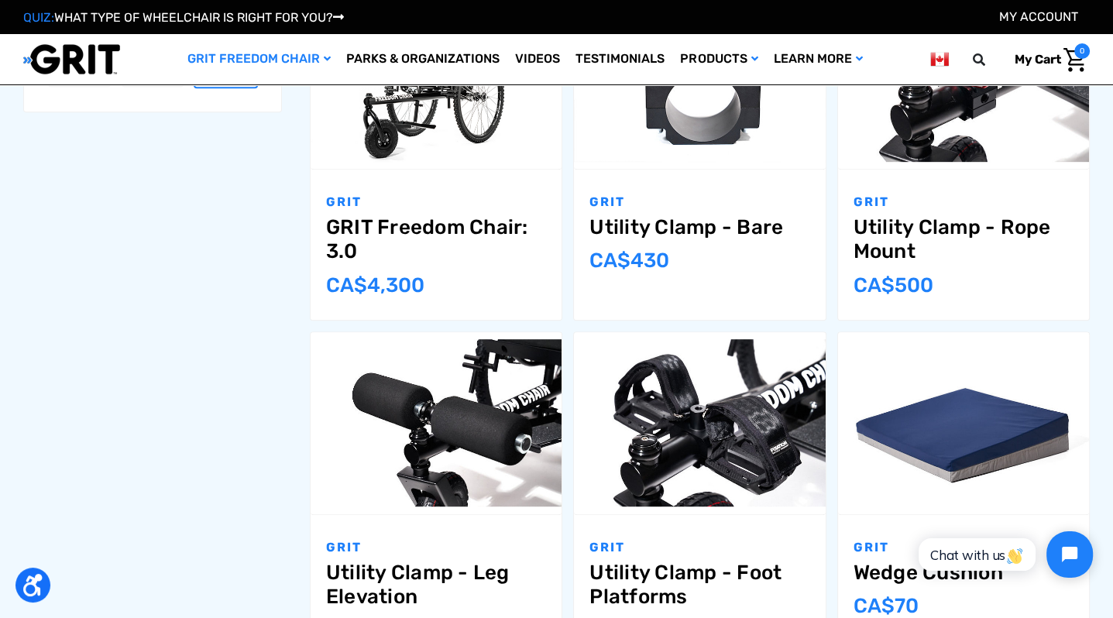
scroll to position [775, 0]
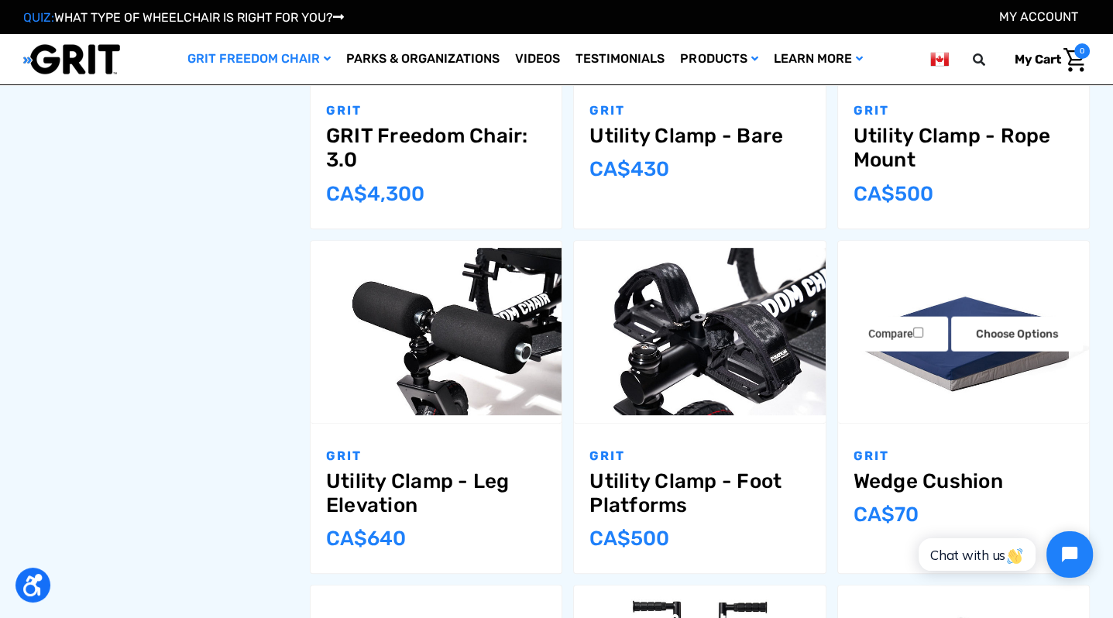
click at [1016, 377] on img "Wedge Cushion,$49.00\a" at bounding box center [963, 331] width 251 height 167
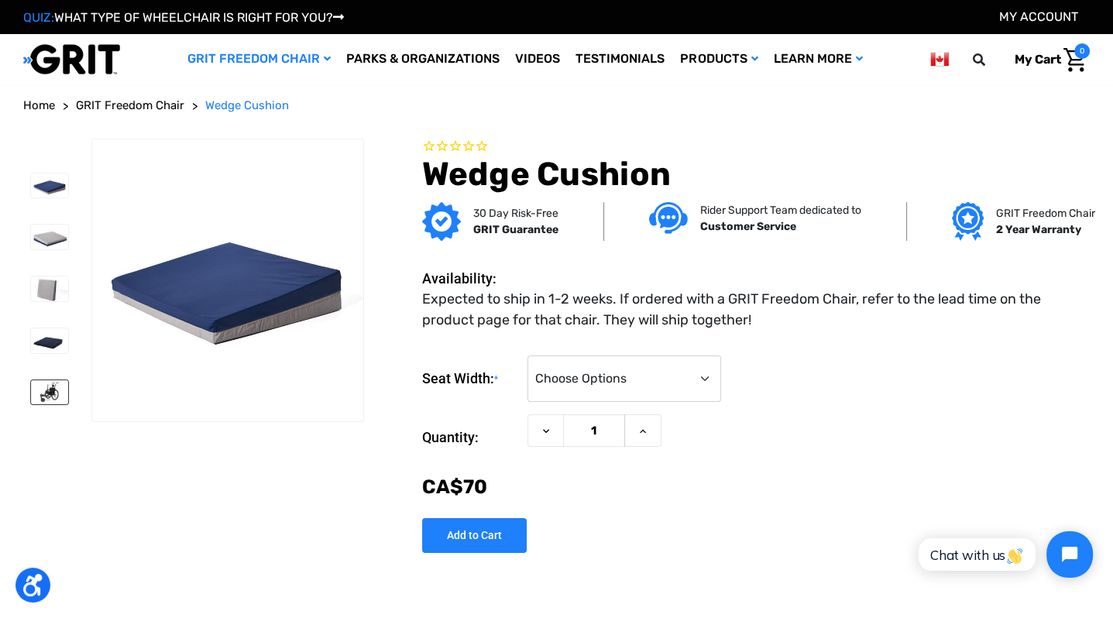
click at [60, 387] on img at bounding box center [49, 392] width 37 height 25
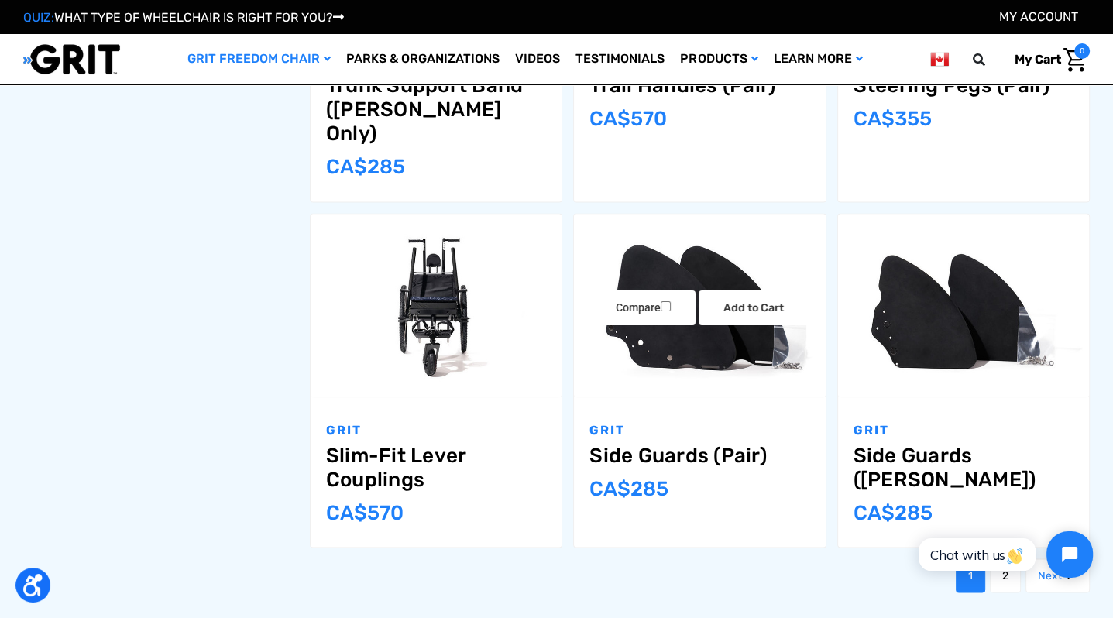
scroll to position [2485, 0]
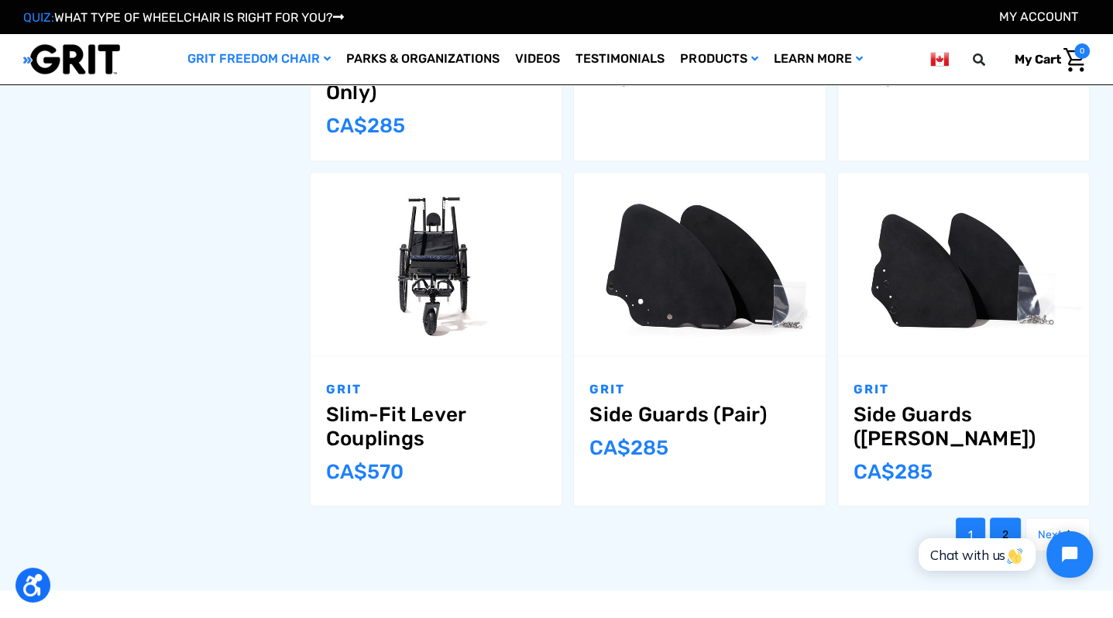
click at [1004, 518] on link "2" at bounding box center [1005, 535] width 31 height 34
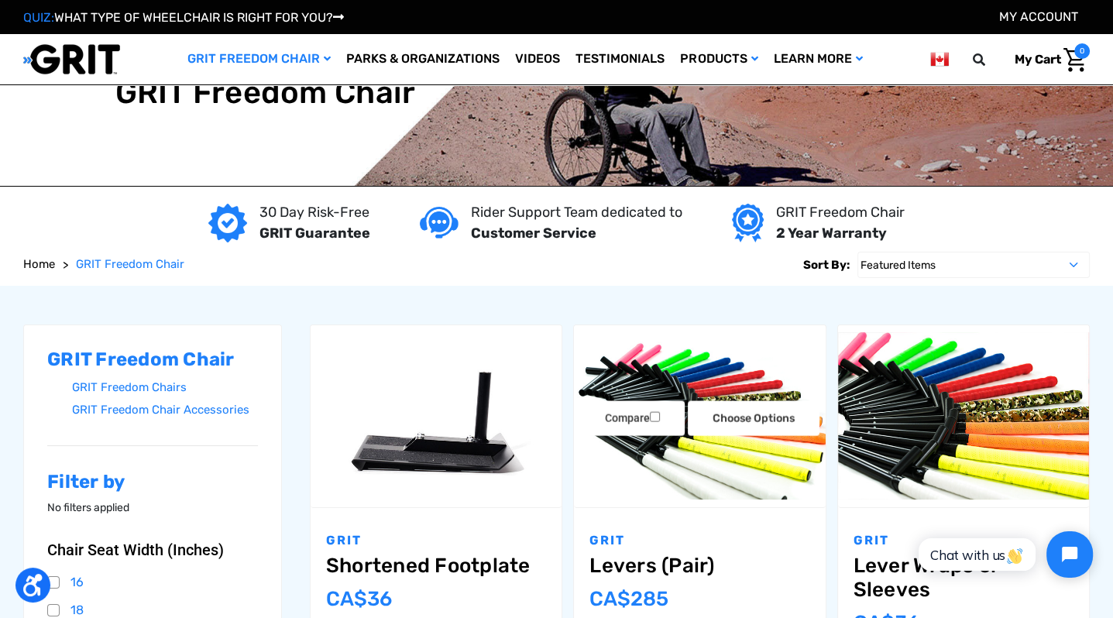
scroll to position [155, 0]
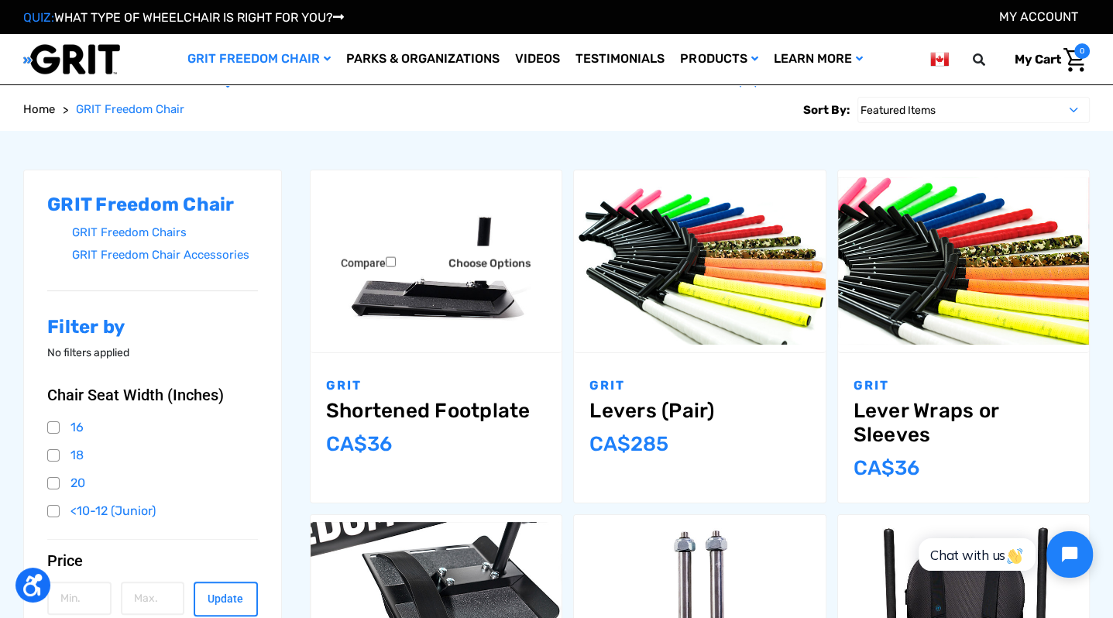
click at [483, 304] on img "Shortened Footplate,$25.00\a" at bounding box center [436, 260] width 251 height 167
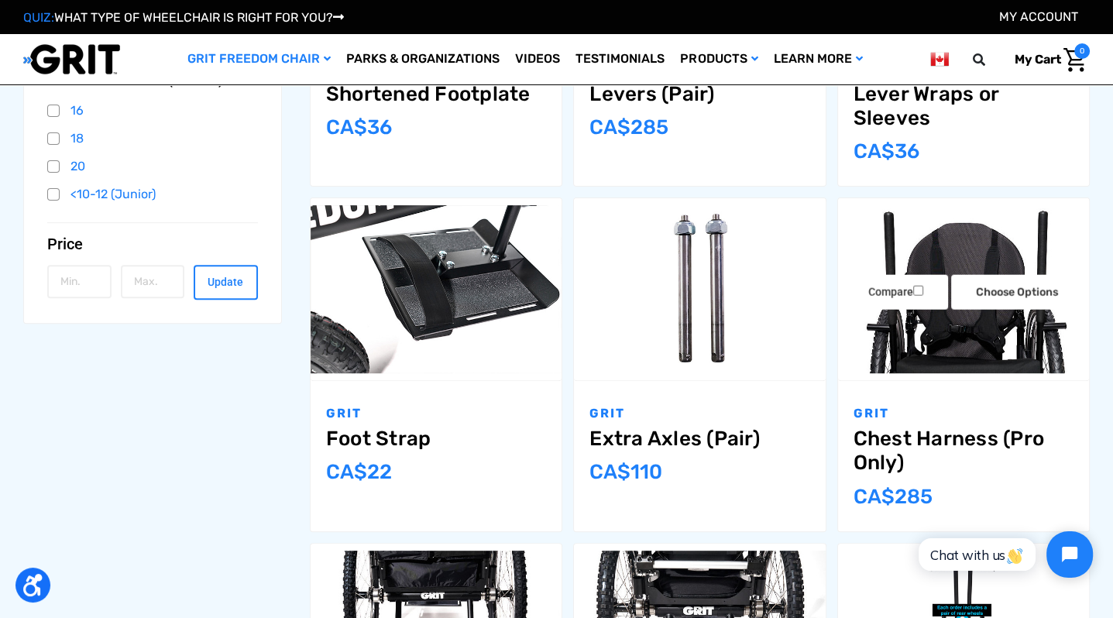
click at [981, 332] on img "Chest Harness (Pro Only),$199.00\a" at bounding box center [963, 288] width 251 height 167
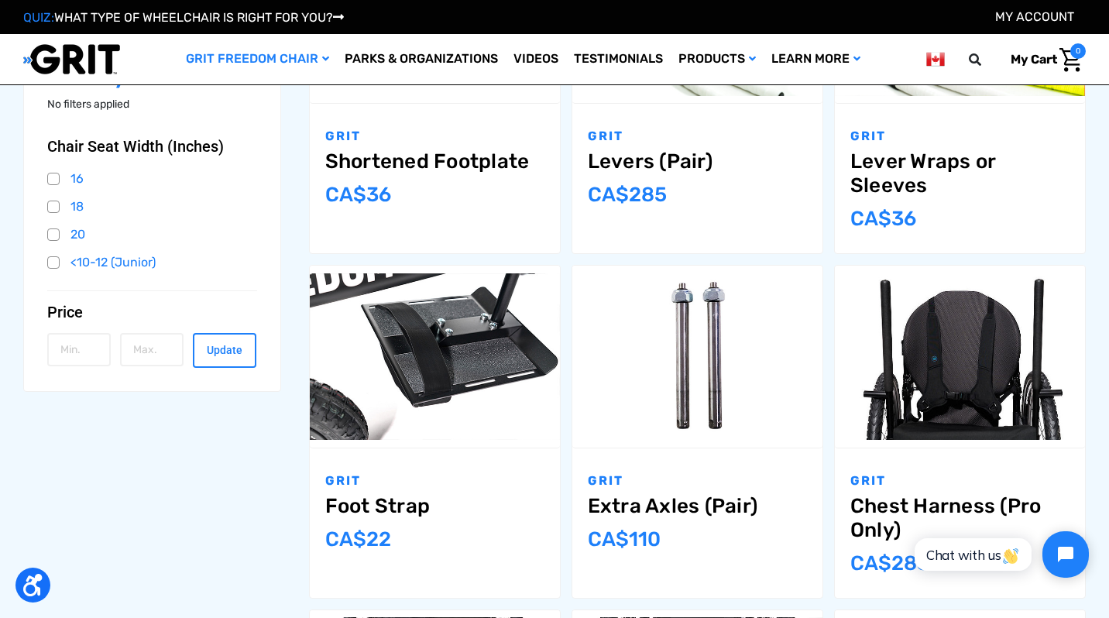
scroll to position [93, 0]
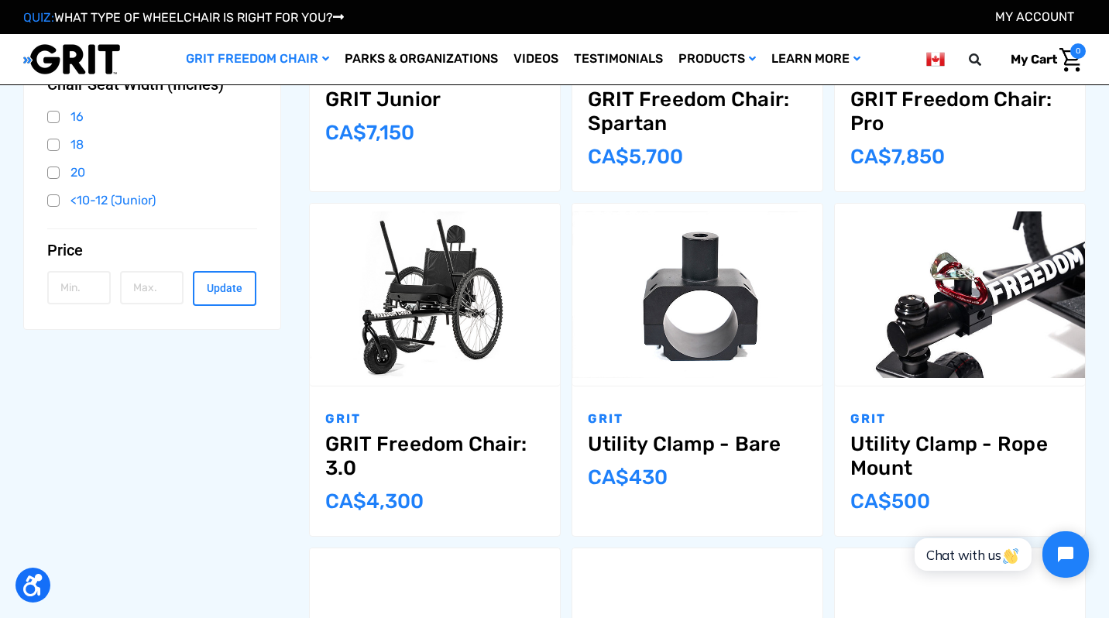
scroll to position [77, 0]
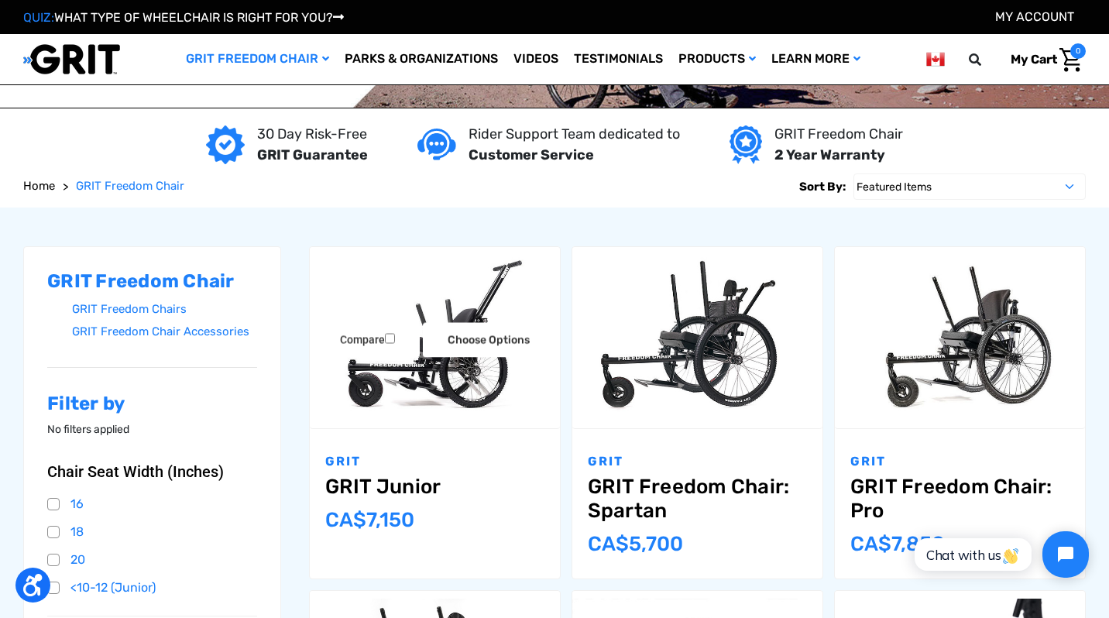
drag, startPoint x: 446, startPoint y: 375, endPoint x: 456, endPoint y: 411, distance: 37.6
click at [446, 375] on img "GRIT Junior,$4,995.00\a" at bounding box center [435, 337] width 250 height 167
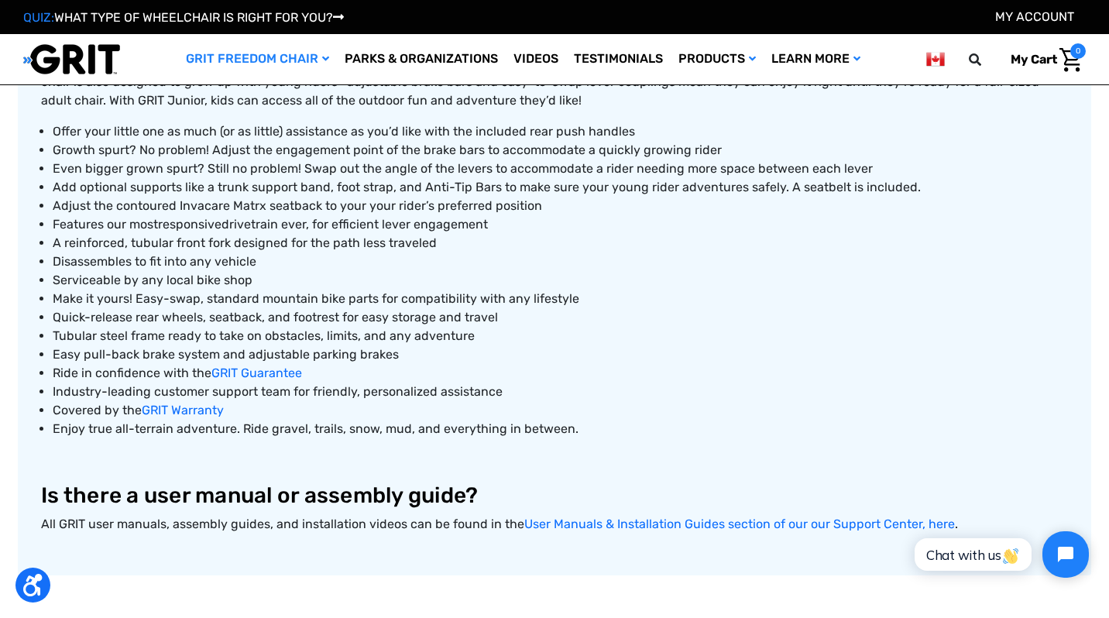
scroll to position [697, 0]
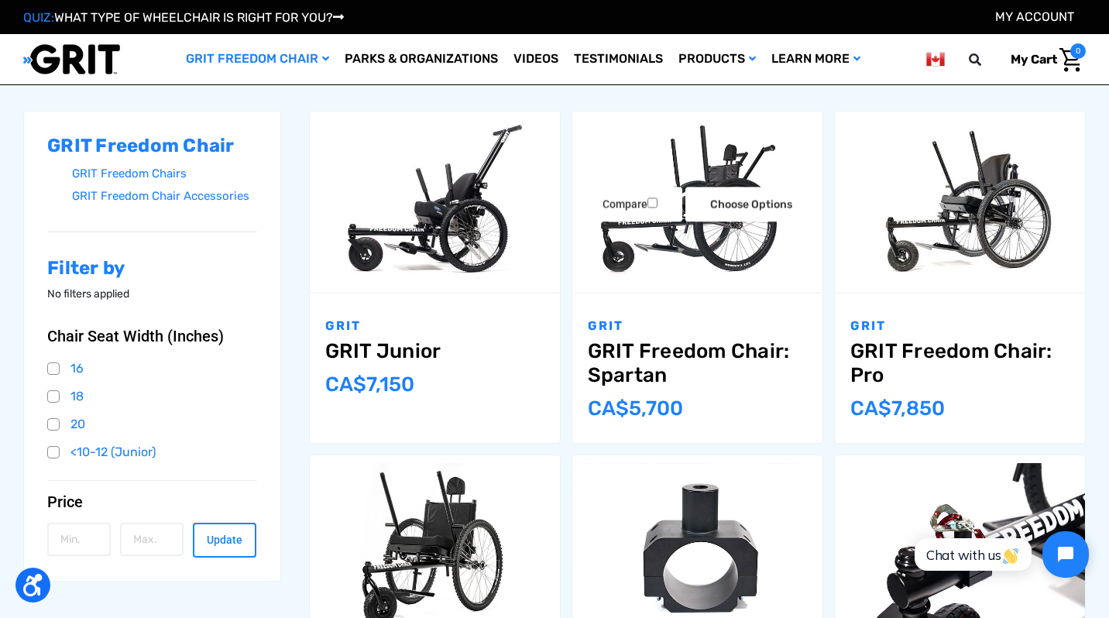
scroll to position [239, 0]
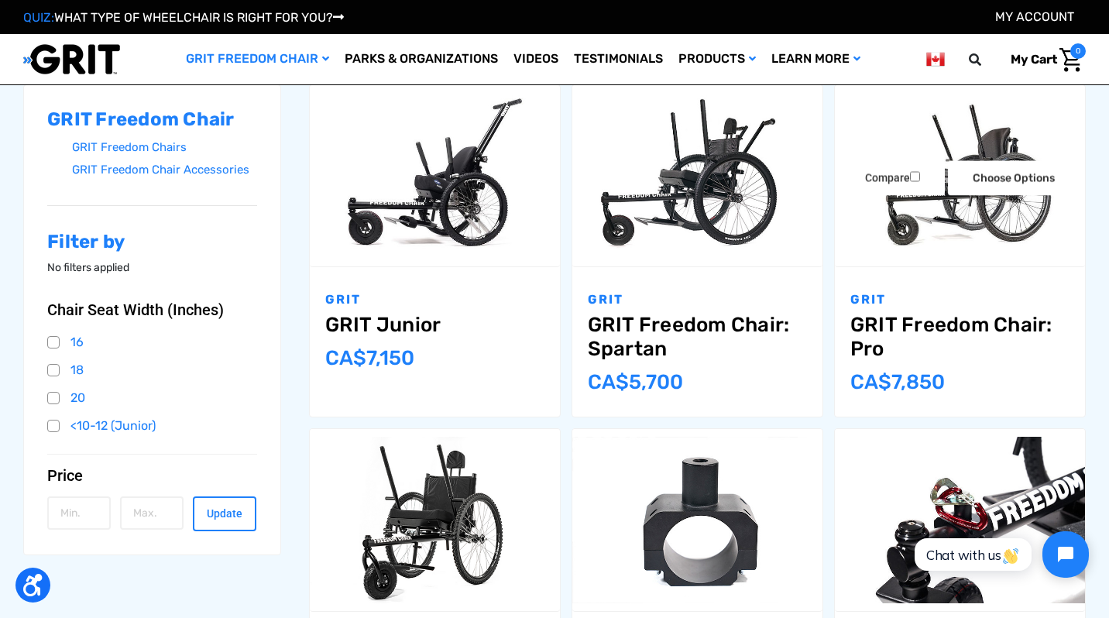
click at [951, 236] on img "GRIT Freedom Chair: Pro,$5,495.00\a" at bounding box center [960, 175] width 250 height 167
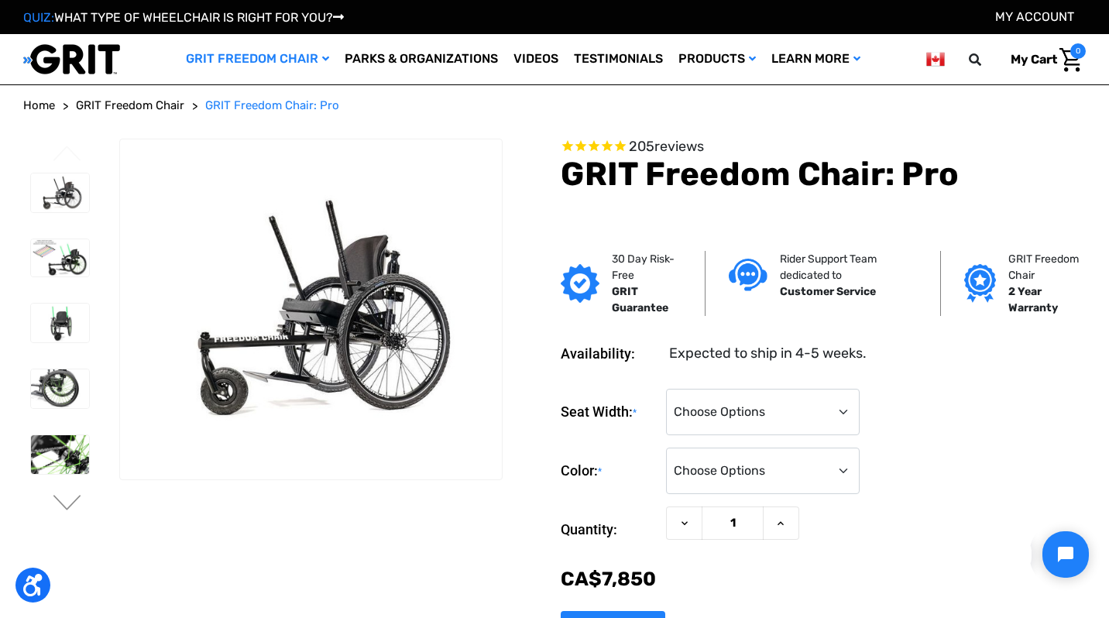
click at [742, 357] on dd "Expected to ship in 4-5 weeks." at bounding box center [768, 353] width 198 height 21
click at [743, 424] on select "Choose Options 16" 18" 20"" at bounding box center [763, 412] width 194 height 46
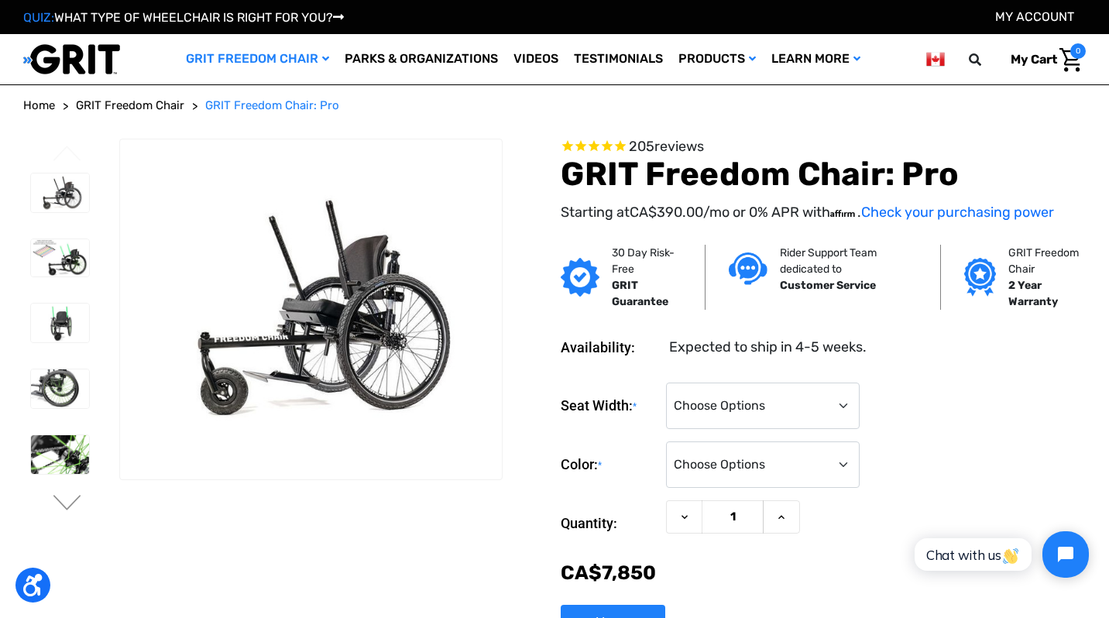
click at [1035, 419] on div "Seat Width: * Choose Options 16" 18" 20"" at bounding box center [823, 406] width 525 height 47
click at [60, 373] on img at bounding box center [60, 389] width 58 height 39
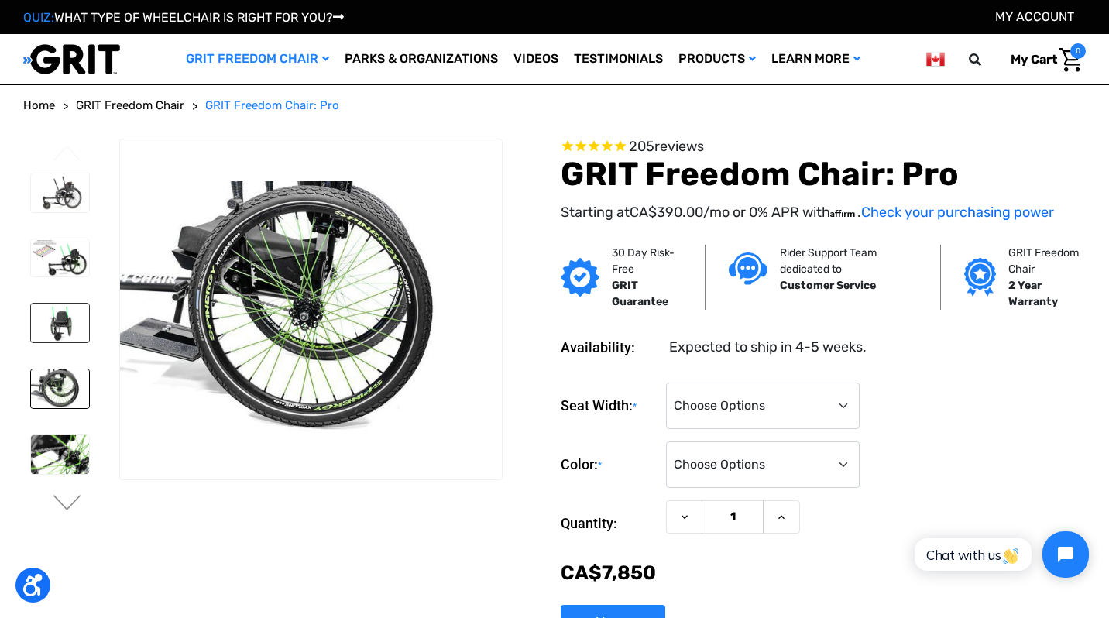
click at [62, 323] on img at bounding box center [60, 323] width 58 height 39
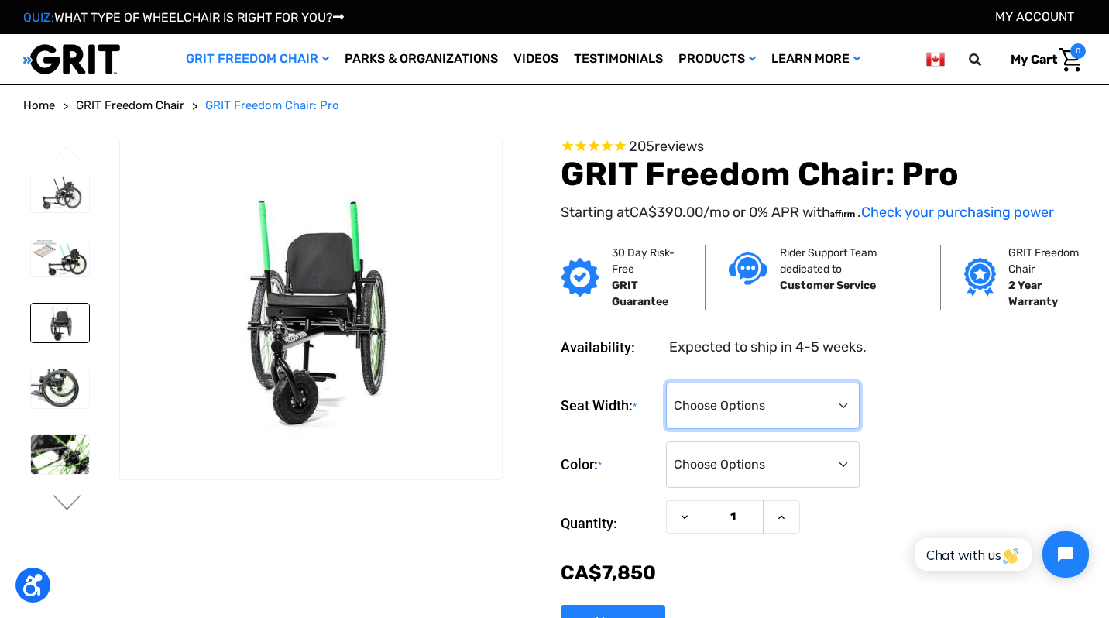
click at [827, 418] on select "Choose Options 16" 18" 20"" at bounding box center [763, 406] width 194 height 46
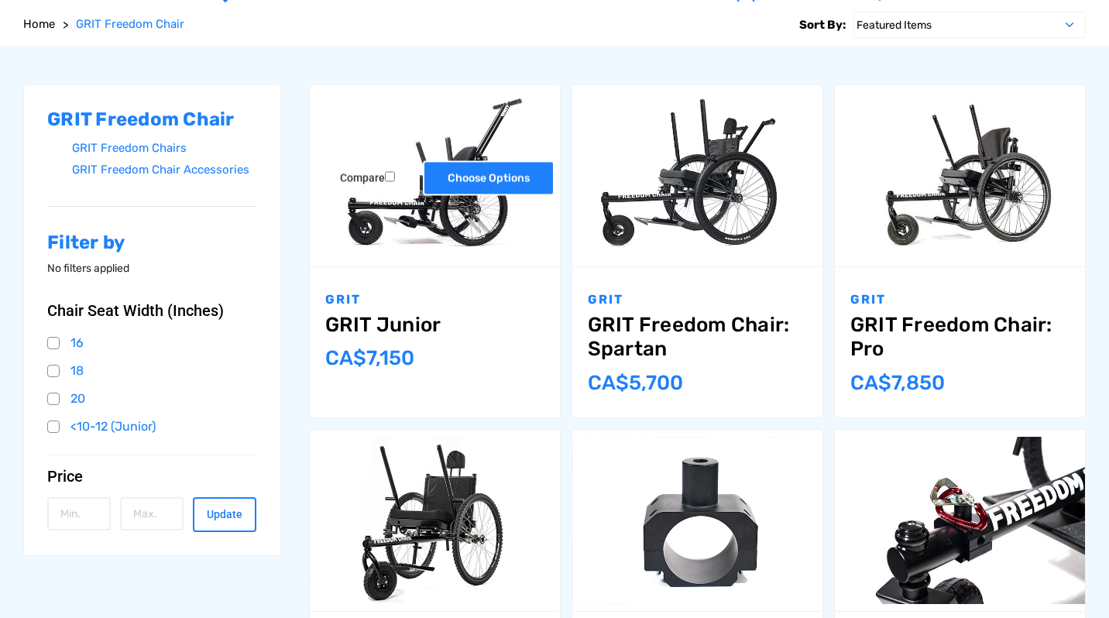
click at [432, 180] on link "Choose Options" at bounding box center [489, 178] width 132 height 35
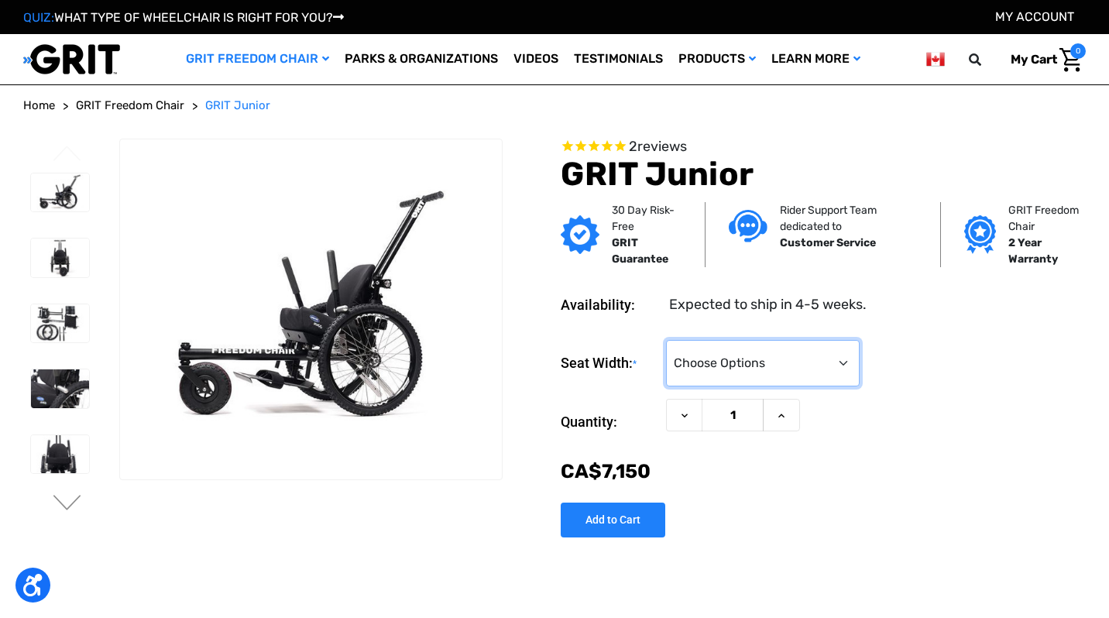
click at [758, 360] on select "Choose Options <10" 11-12"" at bounding box center [763, 363] width 194 height 46
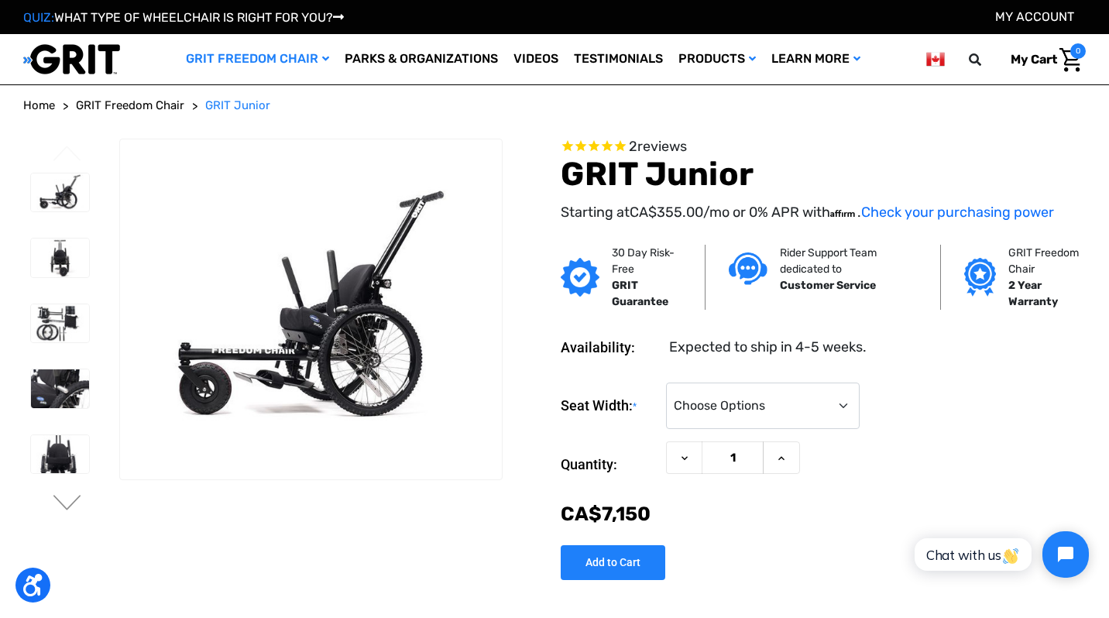
click at [999, 416] on div "Seat Width: * Choose Options <10" 11-12"" at bounding box center [823, 406] width 525 height 47
click at [722, 416] on select "Choose Options <10" 11-12"" at bounding box center [763, 406] width 194 height 46
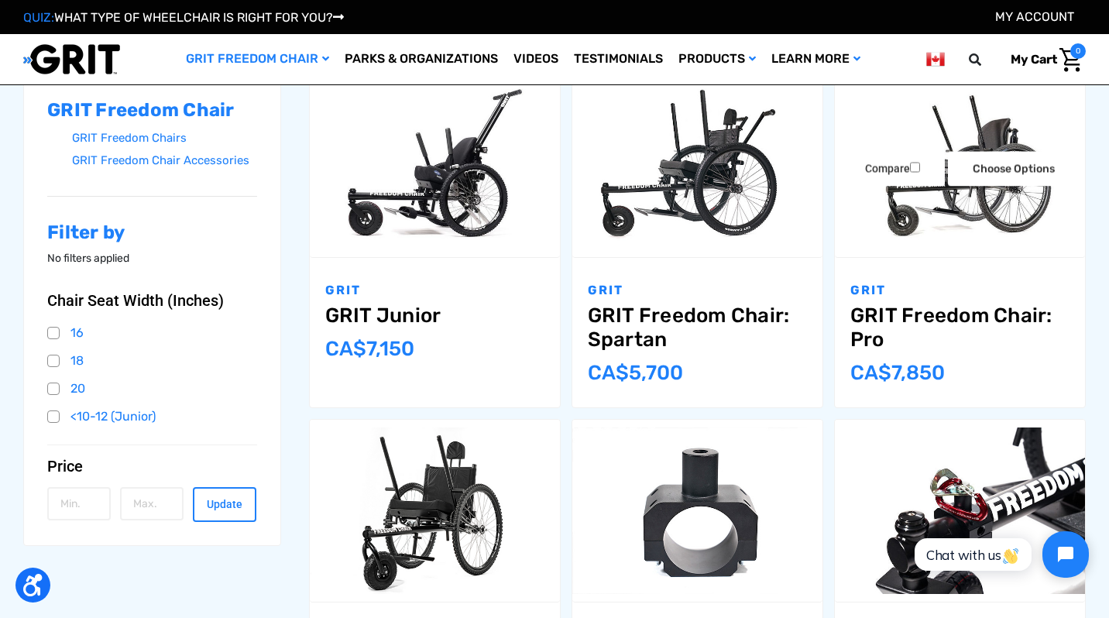
scroll to position [247, 0]
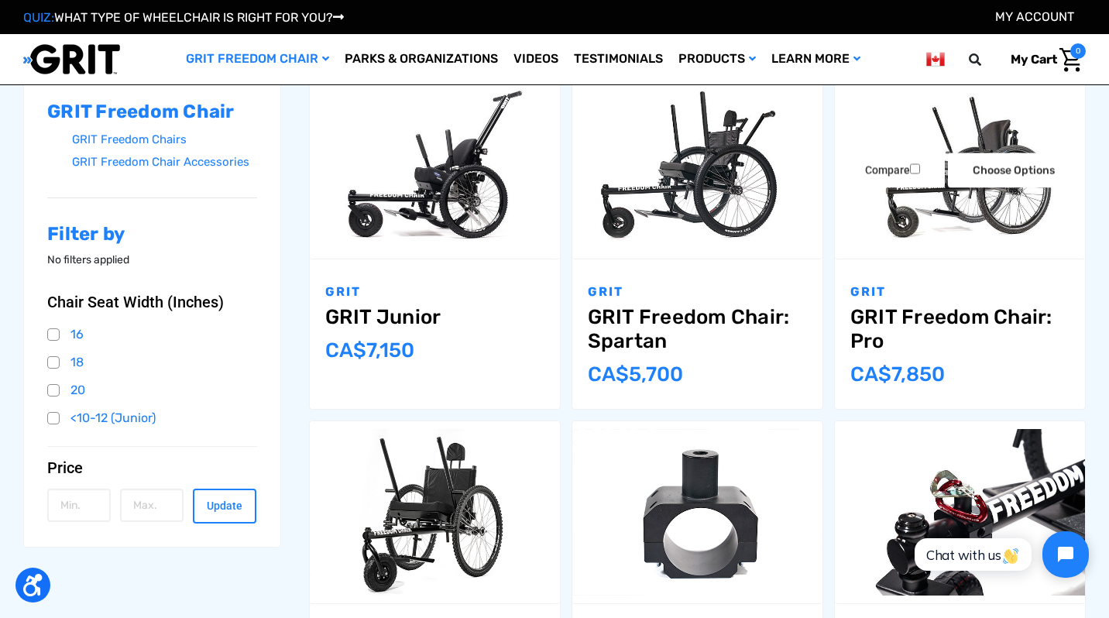
drag, startPoint x: 967, startPoint y: 212, endPoint x: 948, endPoint y: 260, distance: 51.5
click at [967, 212] on img "GRIT Freedom Chair: Pro,$5,495.00\a" at bounding box center [960, 167] width 250 height 167
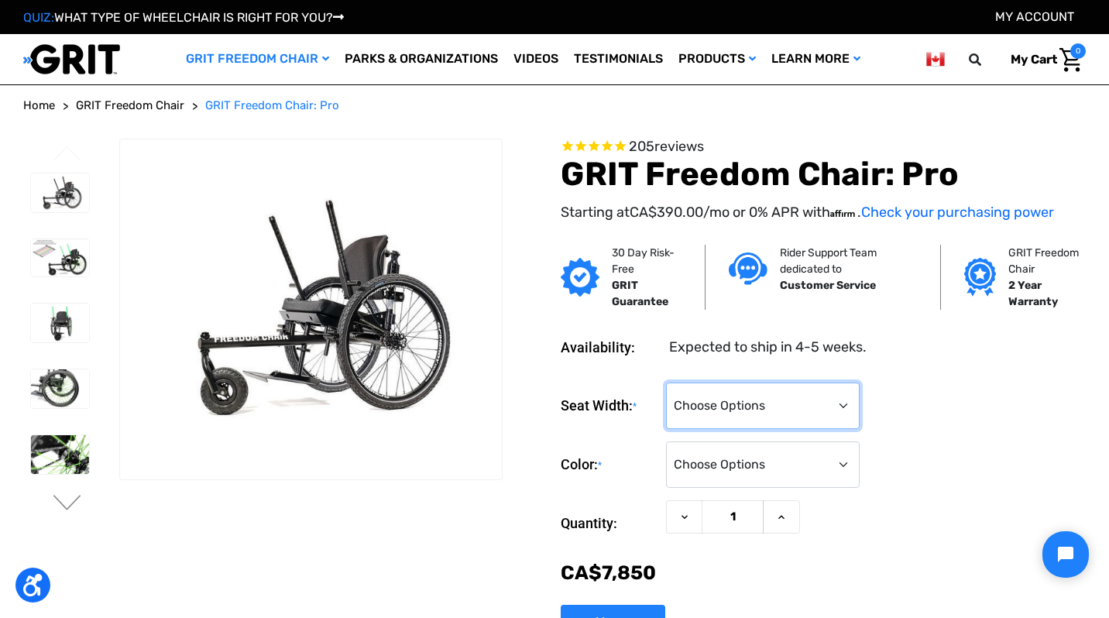
click at [723, 405] on select "Choose Options 16" 18" 20"" at bounding box center [763, 406] width 194 height 46
select select "325"
click at [666, 388] on select "Choose Options 16" 18" 20"" at bounding box center [763, 406] width 194 height 46
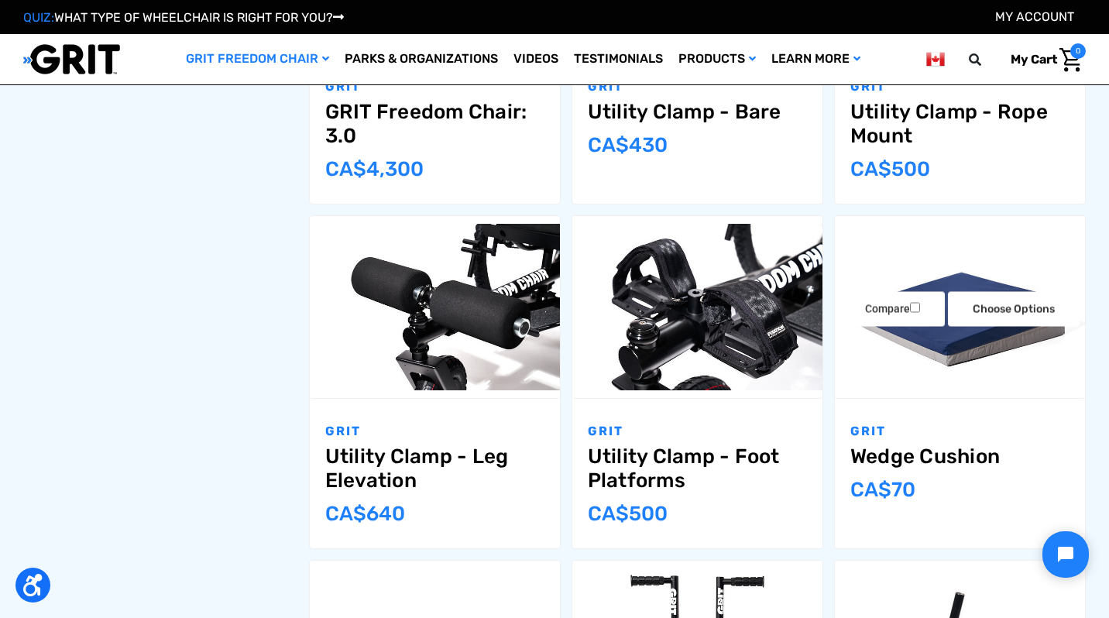
click at [923, 352] on img "Wedge Cushion,$49.00\a" at bounding box center [960, 307] width 250 height 167
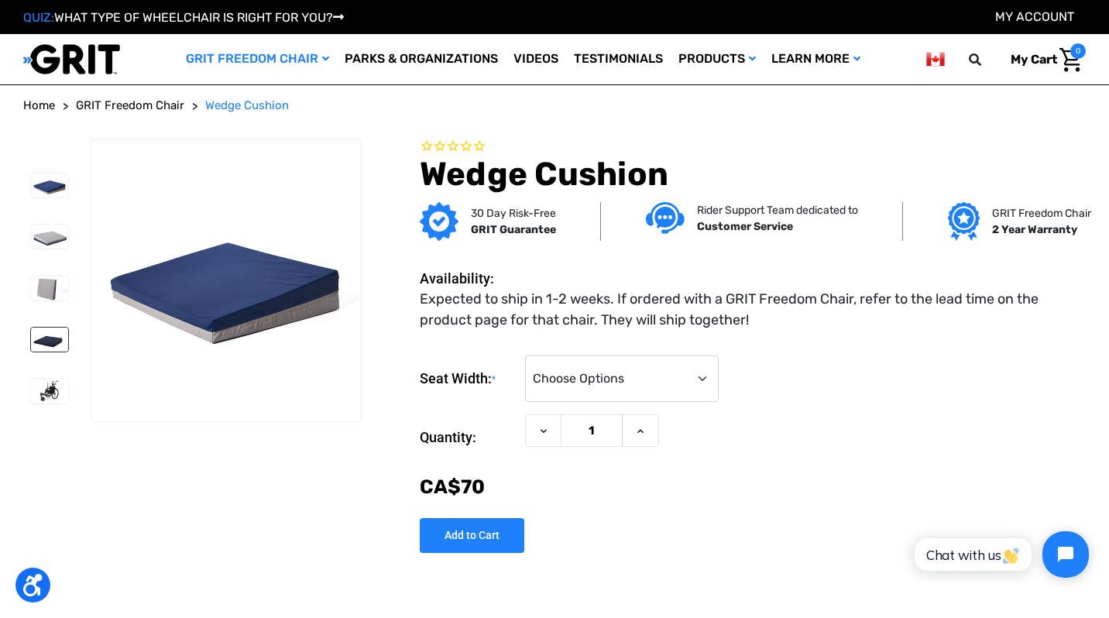
click at [43, 338] on img at bounding box center [49, 340] width 37 height 24
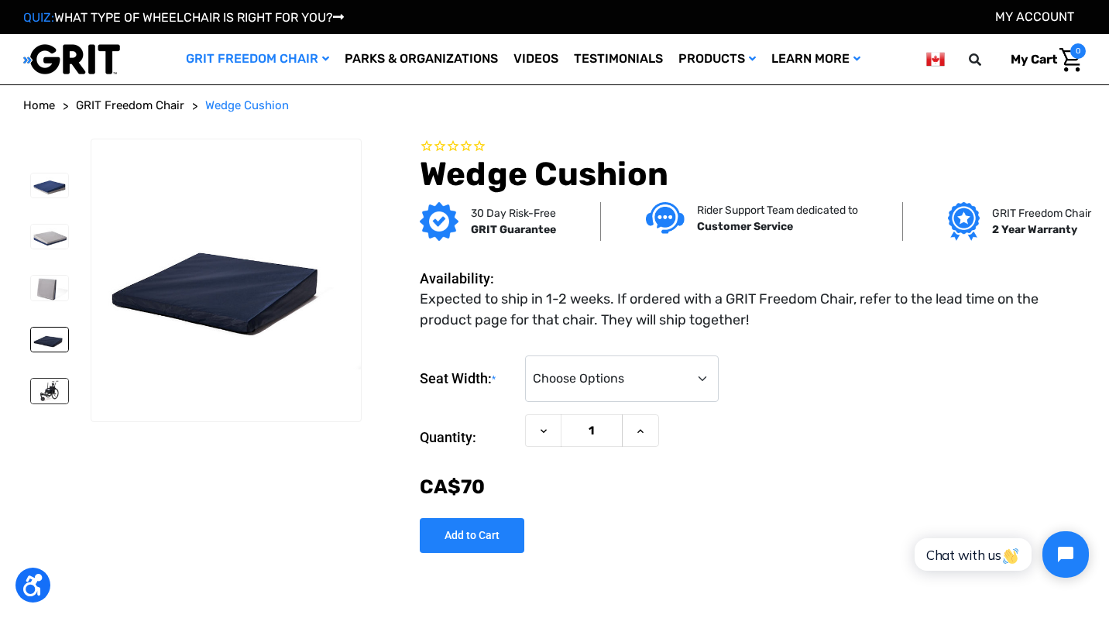
click at [51, 393] on img at bounding box center [49, 391] width 37 height 24
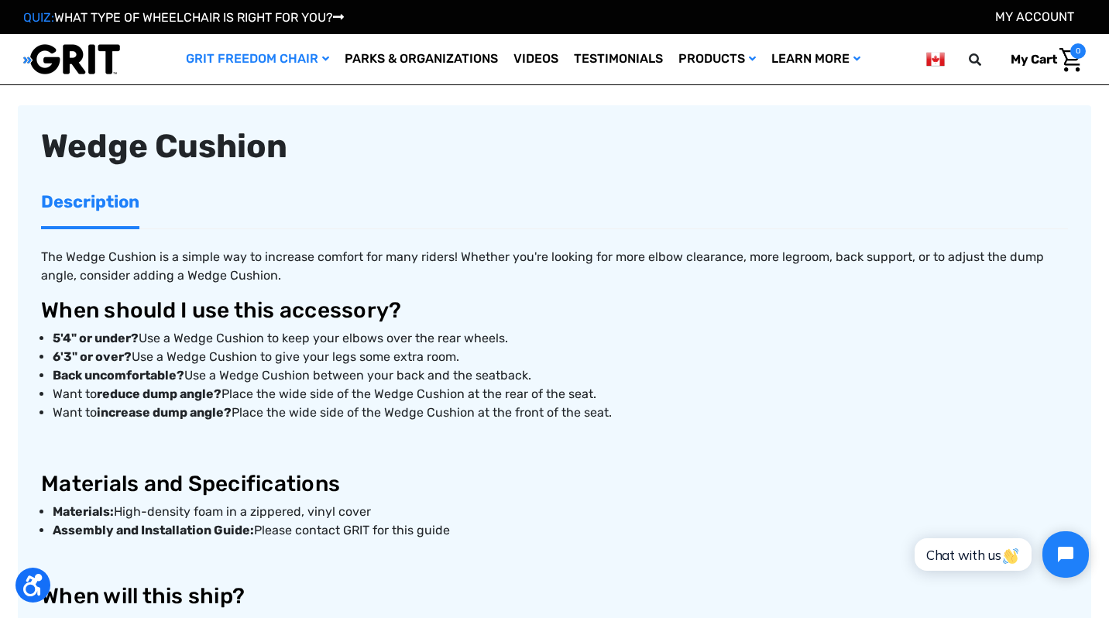
scroll to position [465, 0]
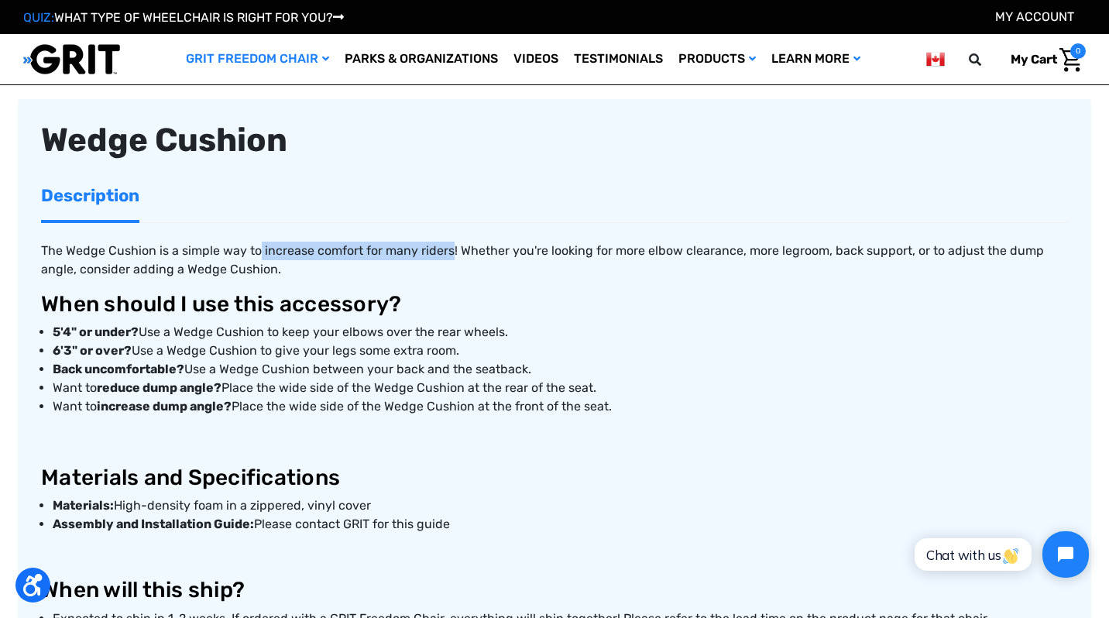
drag, startPoint x: 449, startPoint y: 246, endPoint x: 257, endPoint y: 244, distance: 192.1
click at [257, 244] on p "The Wedge Cushion is a simple way to increase comfort for many riders! Whether …" at bounding box center [554, 260] width 1027 height 37
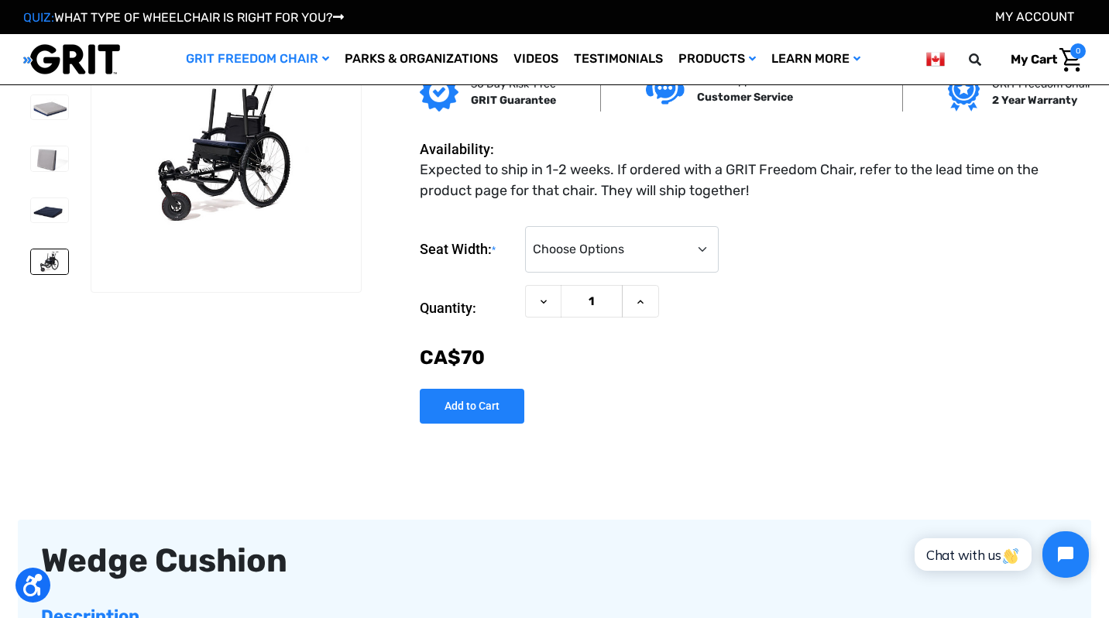
scroll to position [0, 0]
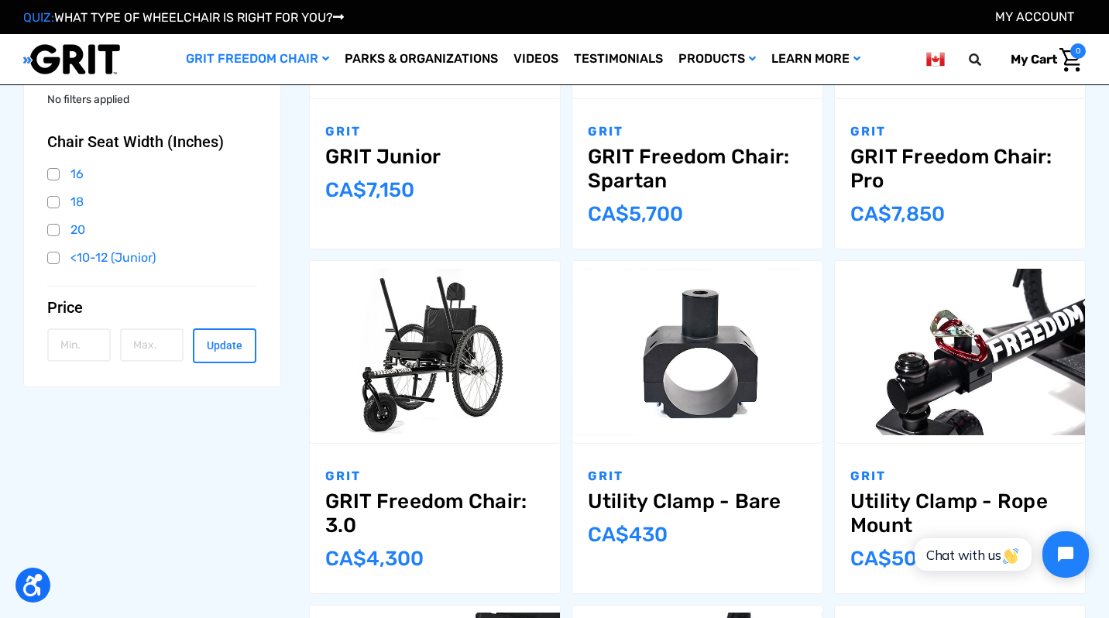
scroll to position [410, 0]
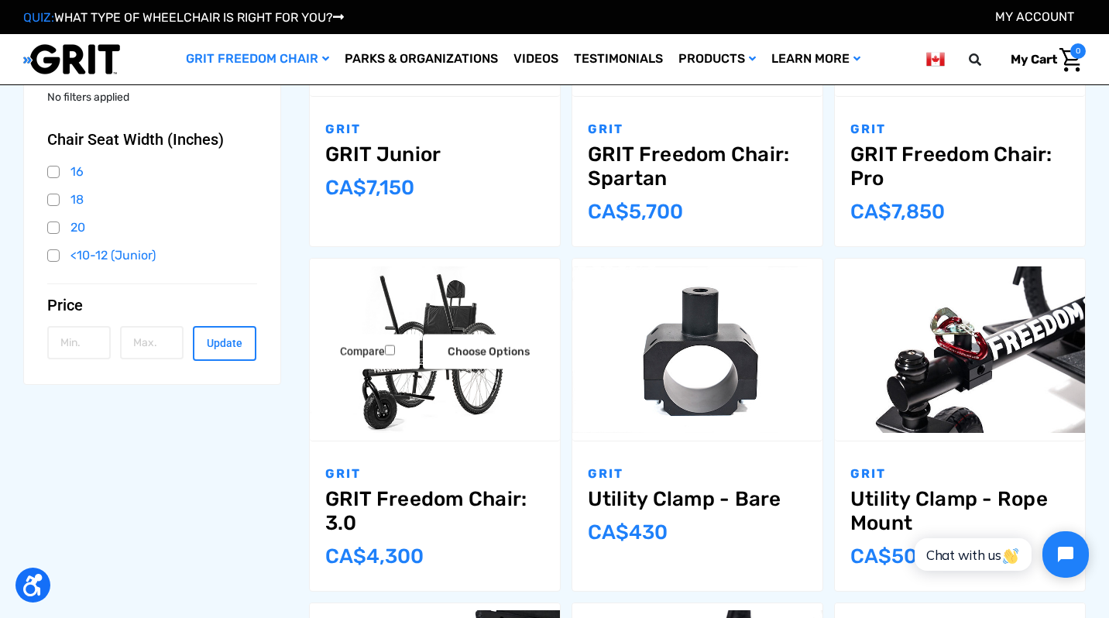
click at [401, 416] on img "GRIT Freedom Chair: 3.0,$2,995.00\a" at bounding box center [435, 350] width 250 height 167
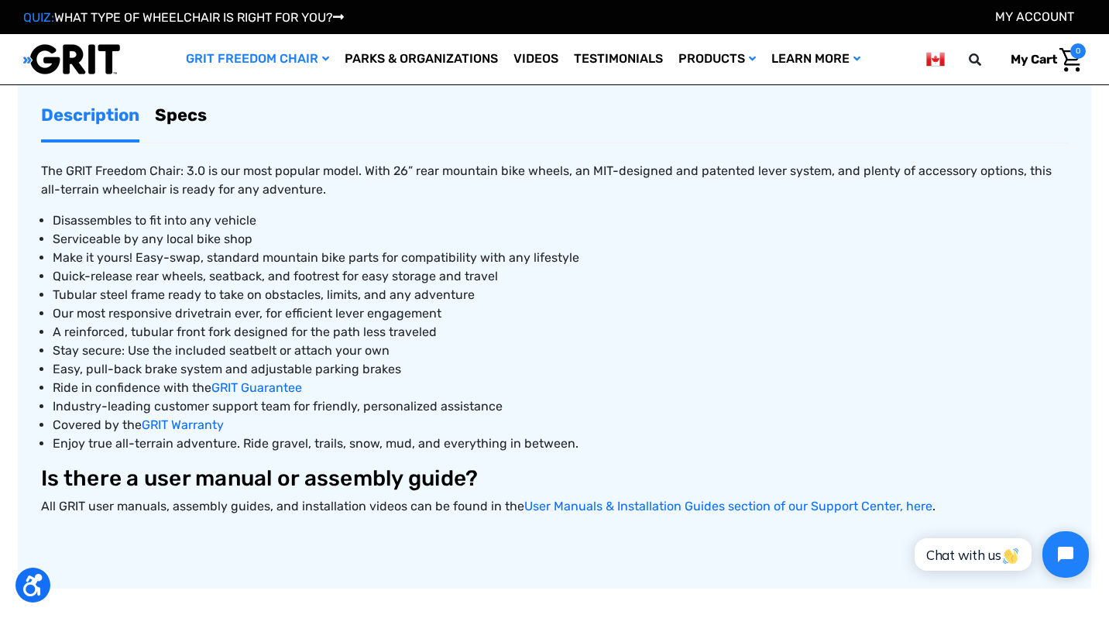
scroll to position [775, 0]
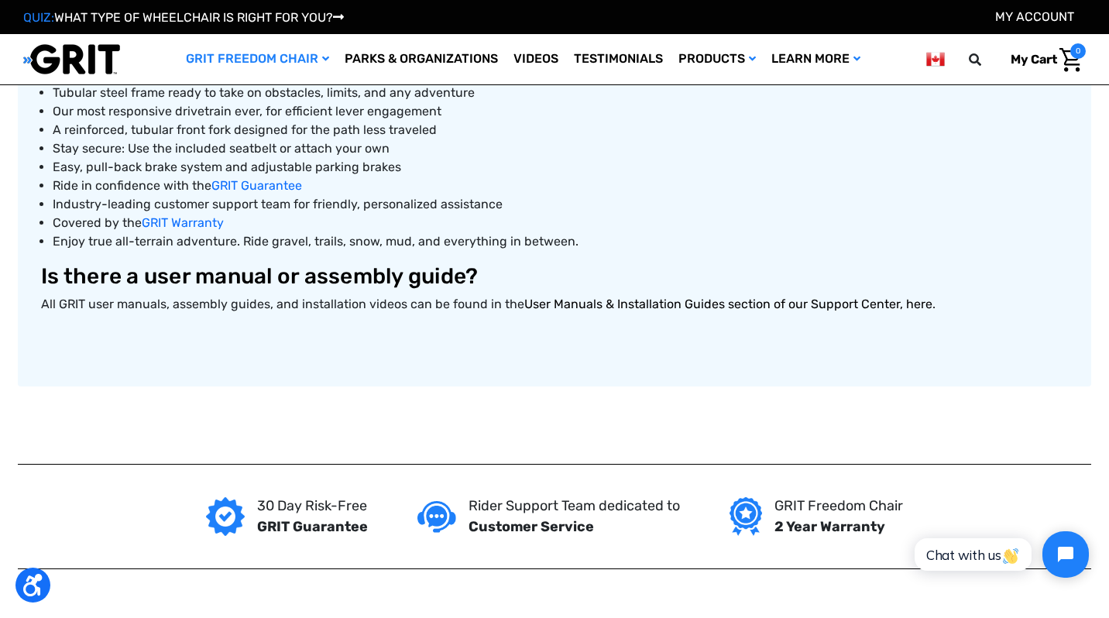
click at [598, 310] on link "User Manuals & Installation Guides section of our Support Center, here" at bounding box center [728, 304] width 408 height 15
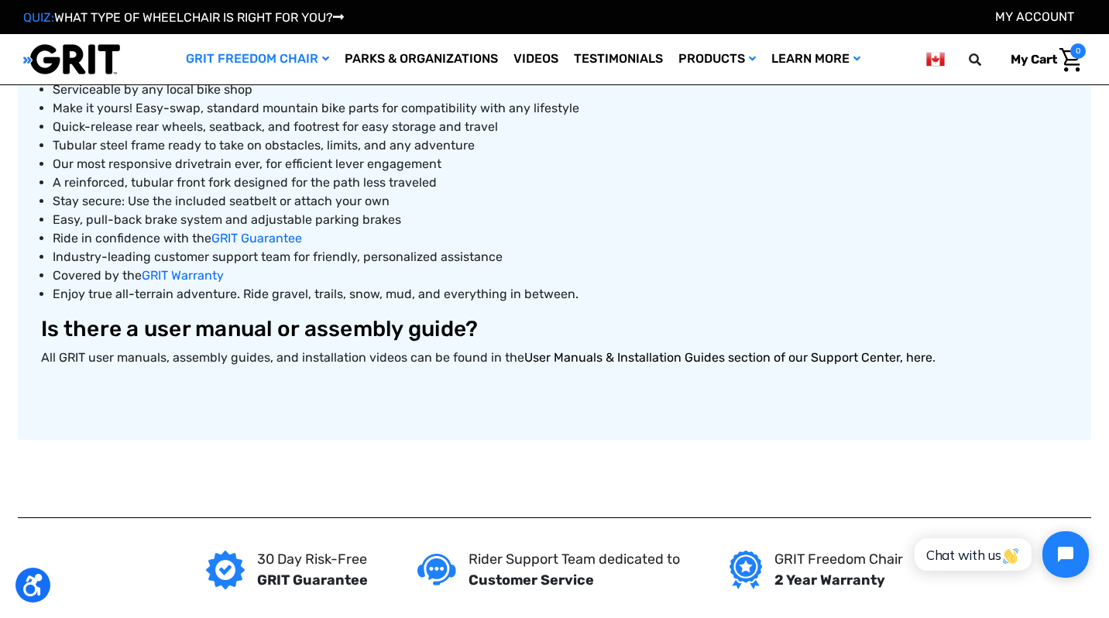
click at [660, 359] on link "User Manuals & Installation Guides section of our Support Center, here" at bounding box center [728, 357] width 408 height 15
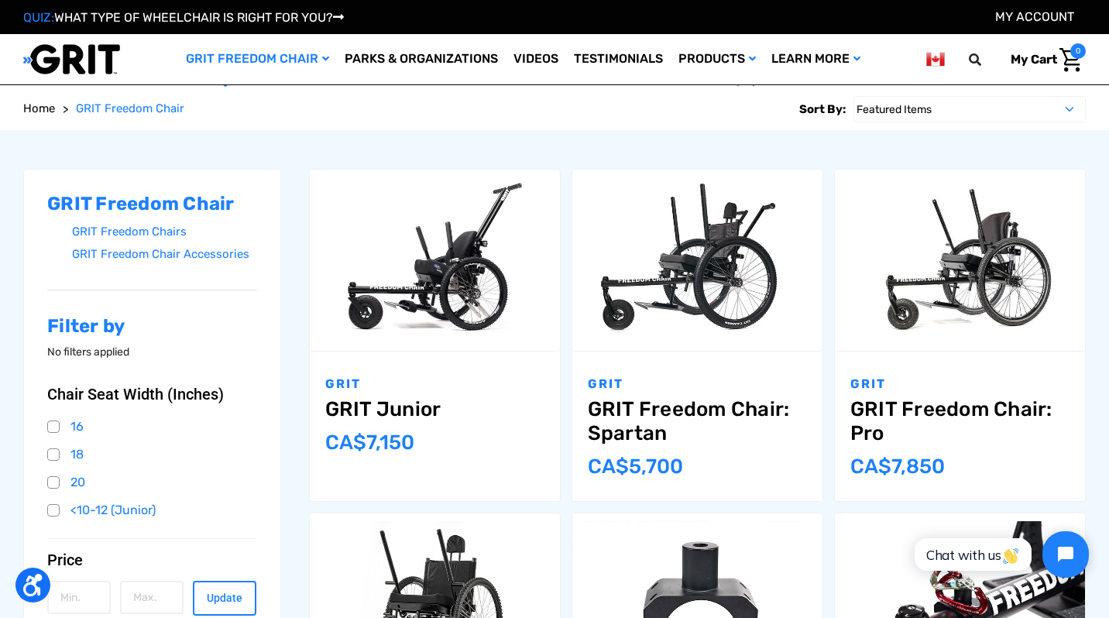
scroll to position [155, 0]
